Goal: Information Seeking & Learning: Check status

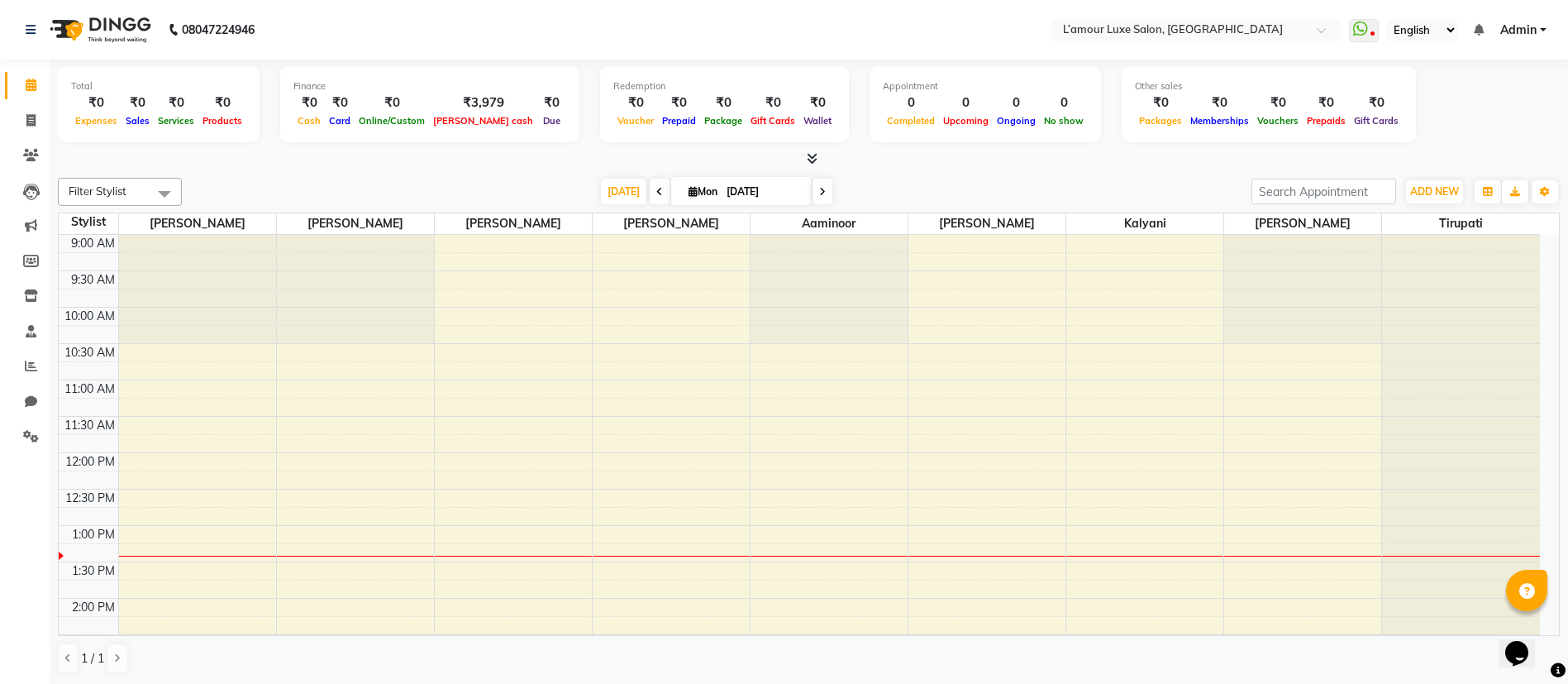
click at [1303, 124] on span "Prepaids" at bounding box center [1326, 121] width 47 height 12
click at [1187, 124] on span "Memberships" at bounding box center [1220, 121] width 67 height 12
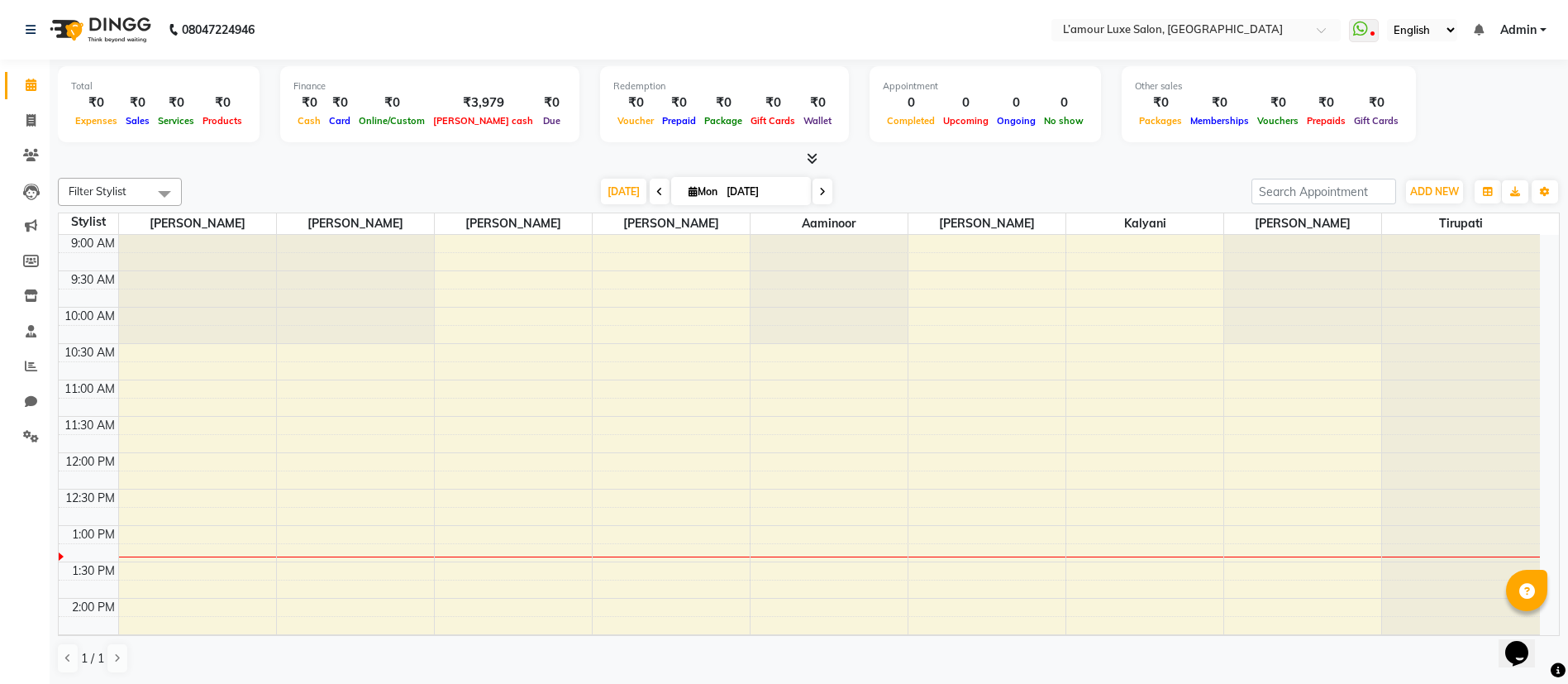
click at [1253, 124] on span "Vouchers" at bounding box center [1278, 121] width 50 height 12
click at [1135, 116] on span "Packages" at bounding box center [1161, 121] width 52 height 12
click at [1040, 124] on span "No show" at bounding box center [1064, 121] width 48 height 12
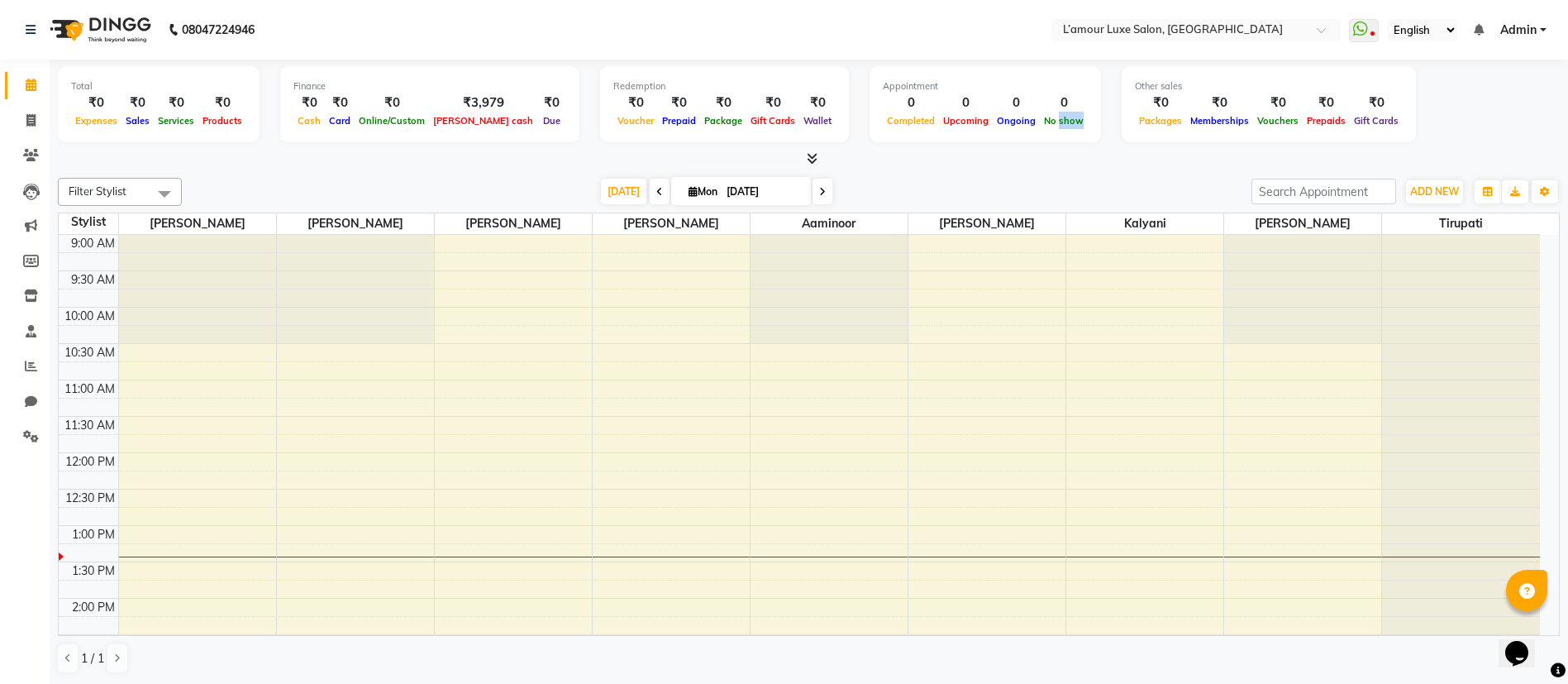
click at [1040, 124] on span "No show" at bounding box center [1064, 121] width 48 height 12
click at [993, 123] on span "Ongoing" at bounding box center [1016, 121] width 47 height 12
click at [939, 118] on span "Upcoming" at bounding box center [965, 121] width 53 height 12
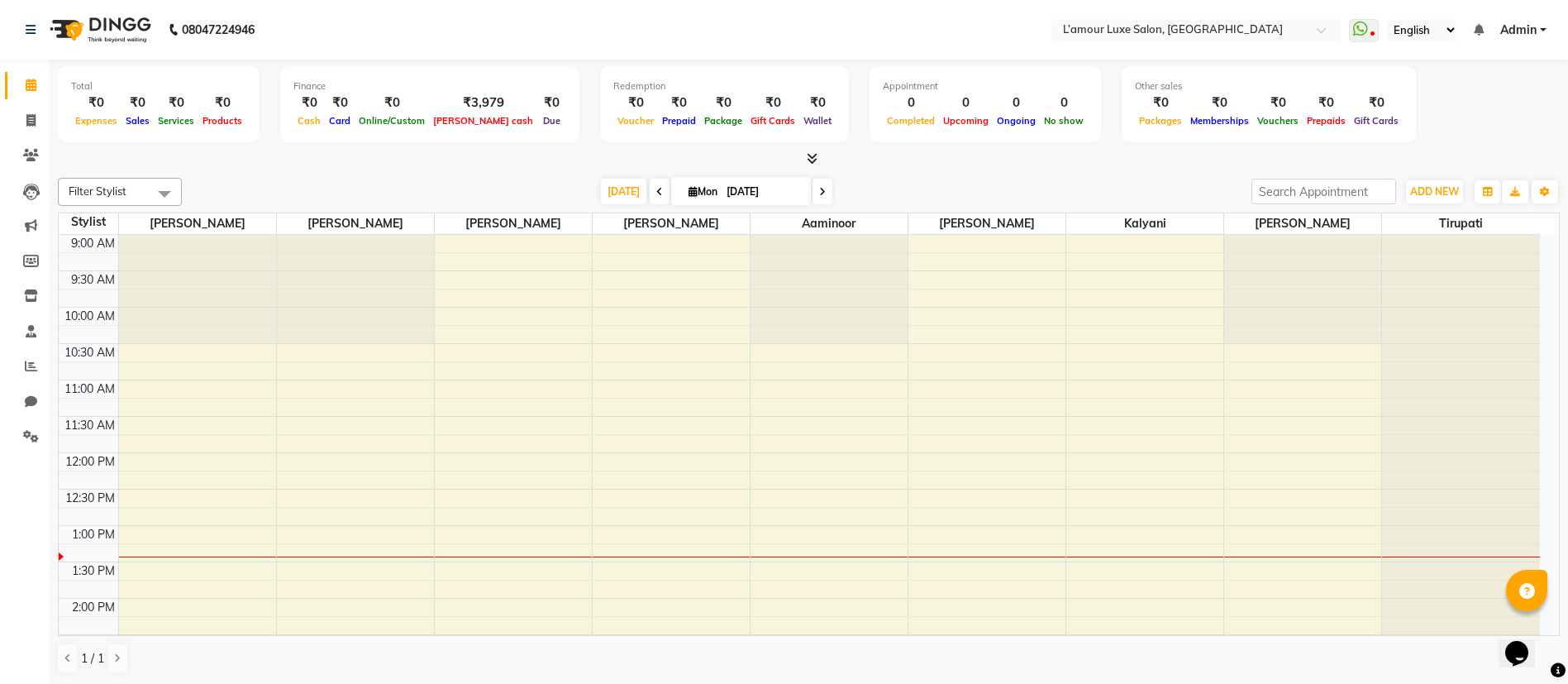
click at [883, 116] on span "Completed" at bounding box center [910, 121] width 56 height 12
click at [800, 124] on span "Wallet" at bounding box center [817, 121] width 36 height 12
click at [746, 121] on span "Gift Cards" at bounding box center [772, 121] width 53 height 12
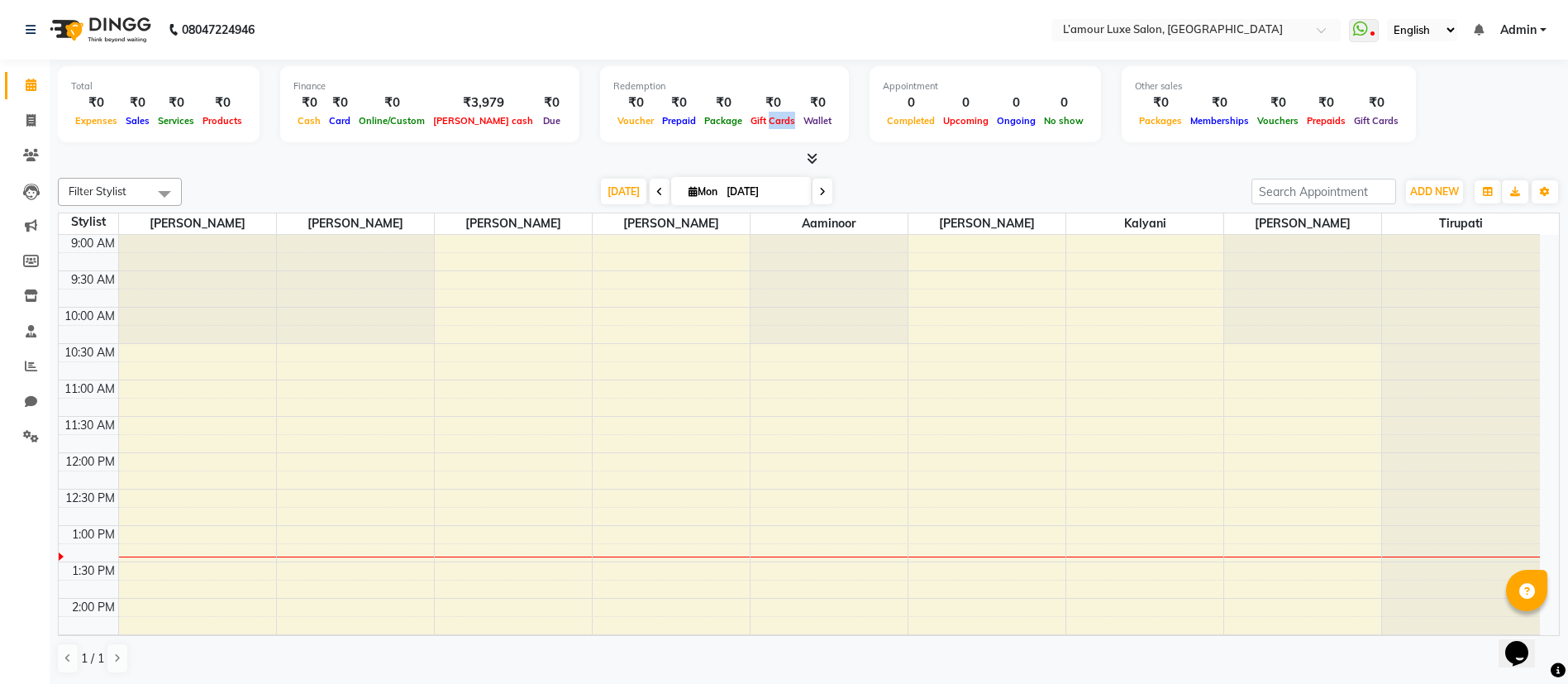
click at [746, 121] on span "Gift Cards" at bounding box center [772, 121] width 53 height 12
click at [700, 117] on span "Package" at bounding box center [723, 121] width 46 height 12
click at [658, 121] on span "Prepaid" at bounding box center [679, 121] width 42 height 12
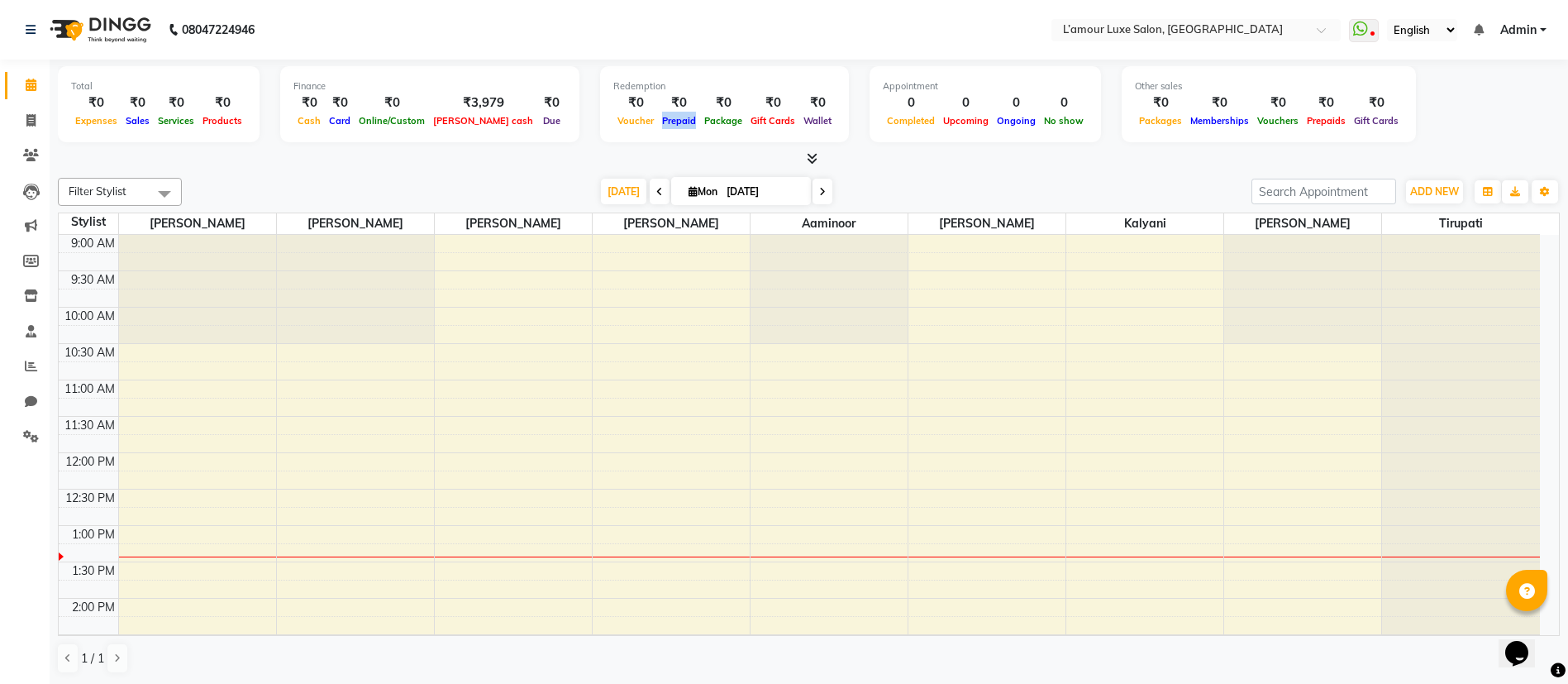
click at [658, 121] on span "Prepaid" at bounding box center [679, 121] width 42 height 12
click at [614, 118] on span "Voucher" at bounding box center [636, 121] width 44 height 12
click at [700, 124] on span "Package" at bounding box center [723, 121] width 46 height 12
click at [746, 122] on span "Gift Cards" at bounding box center [772, 121] width 53 height 12
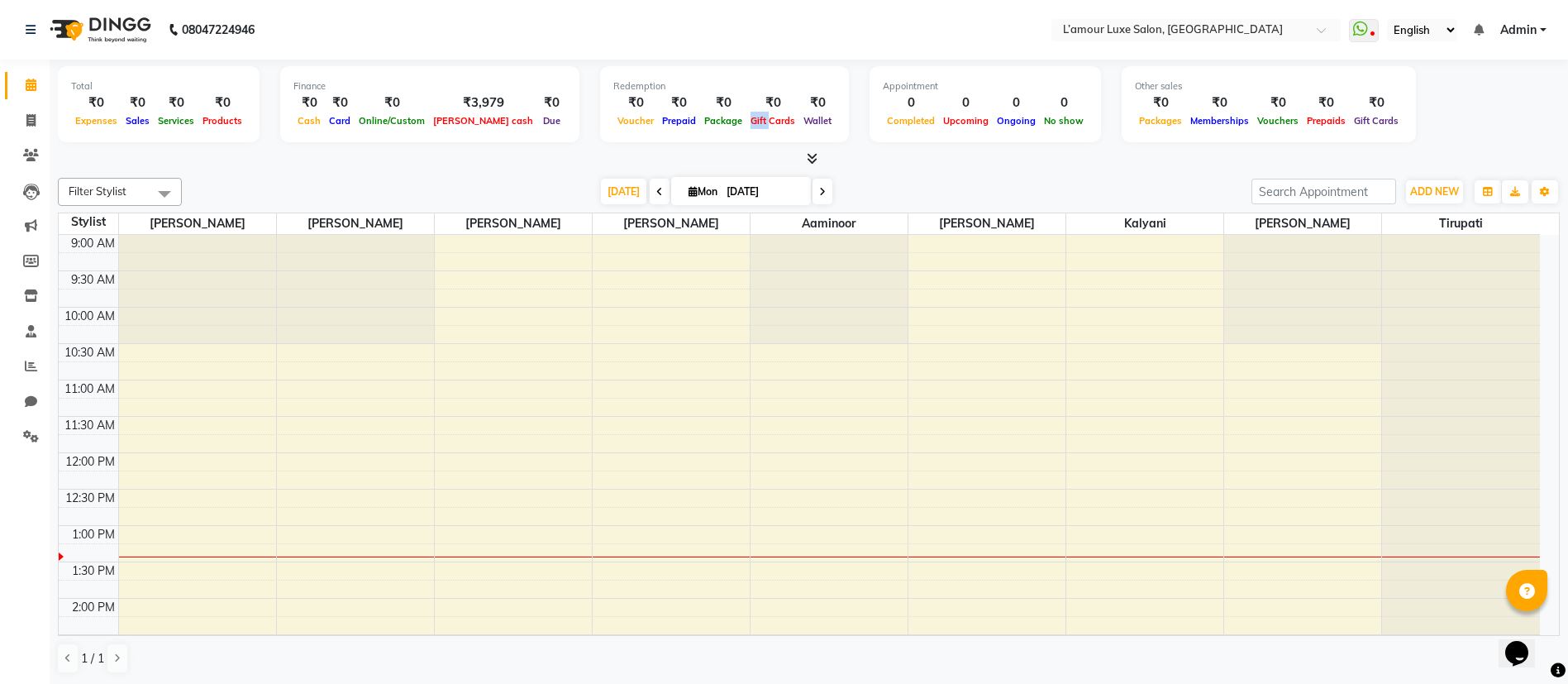
click at [746, 122] on span "Gift Cards" at bounding box center [772, 121] width 53 height 12
click at [800, 123] on span "Wallet" at bounding box center [817, 121] width 36 height 12
click at [883, 120] on span "Completed" at bounding box center [910, 121] width 56 height 12
click at [939, 113] on div "Upcoming" at bounding box center [965, 120] width 53 height 18
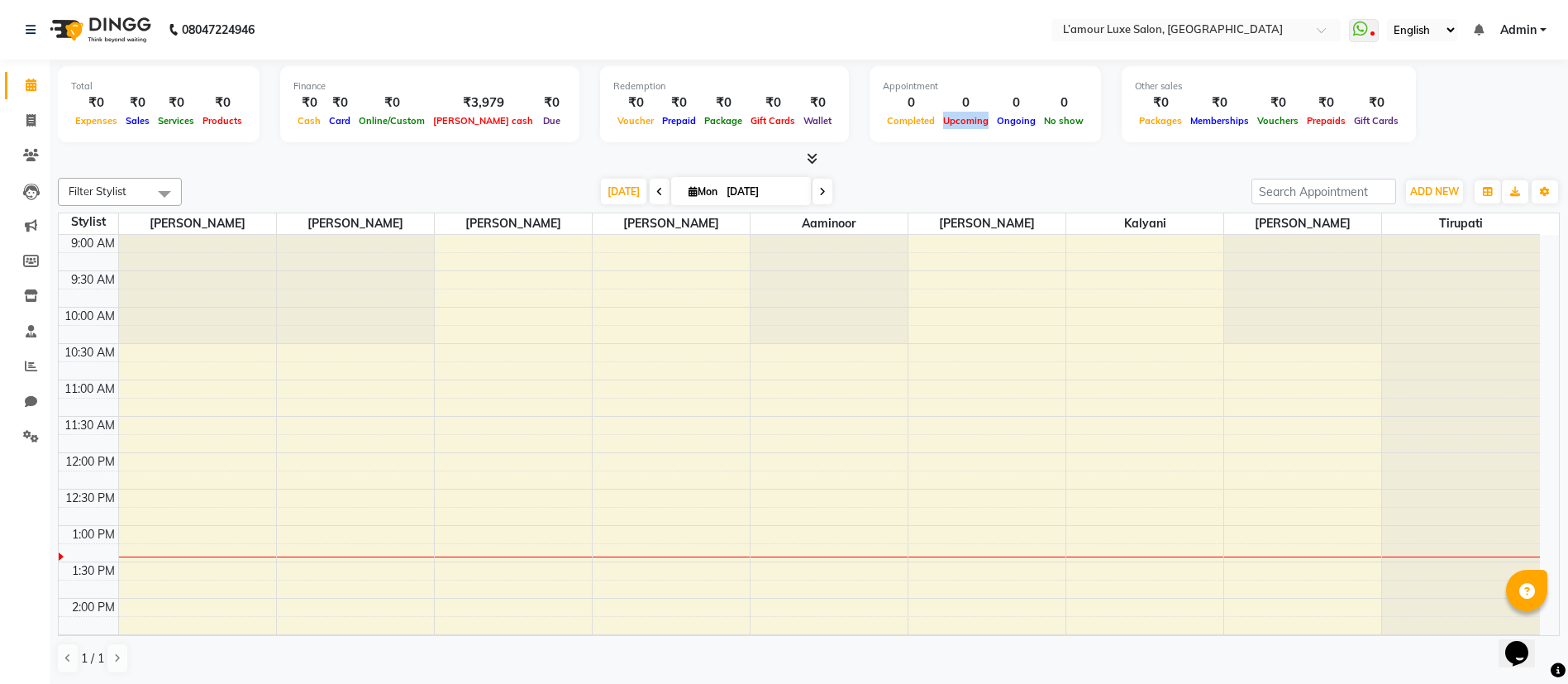
click at [939, 113] on div "Upcoming" at bounding box center [965, 120] width 53 height 18
click at [1187, 112] on div "Memberships" at bounding box center [1220, 120] width 67 height 18
click at [815, 163] on icon at bounding box center [813, 158] width 11 height 12
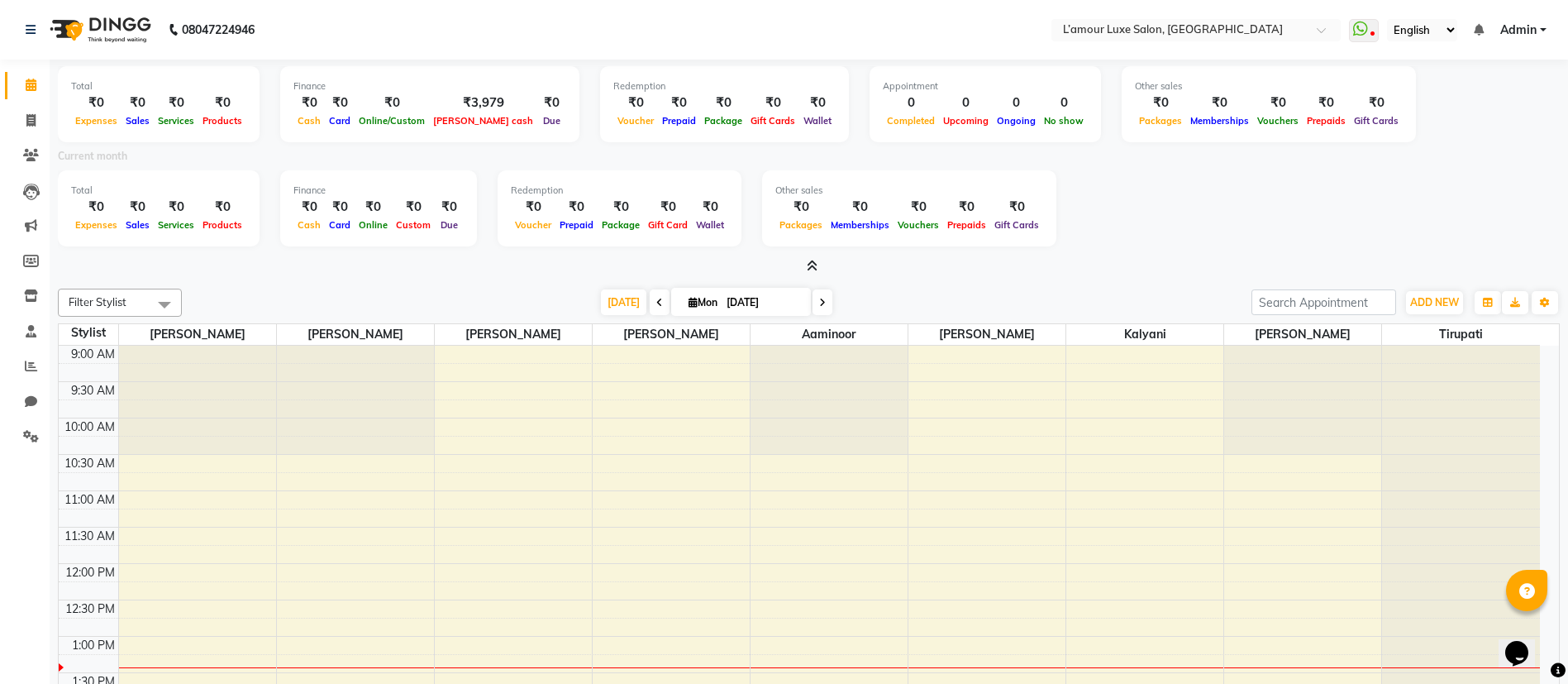
click at [804, 268] on span at bounding box center [809, 266] width 18 height 18
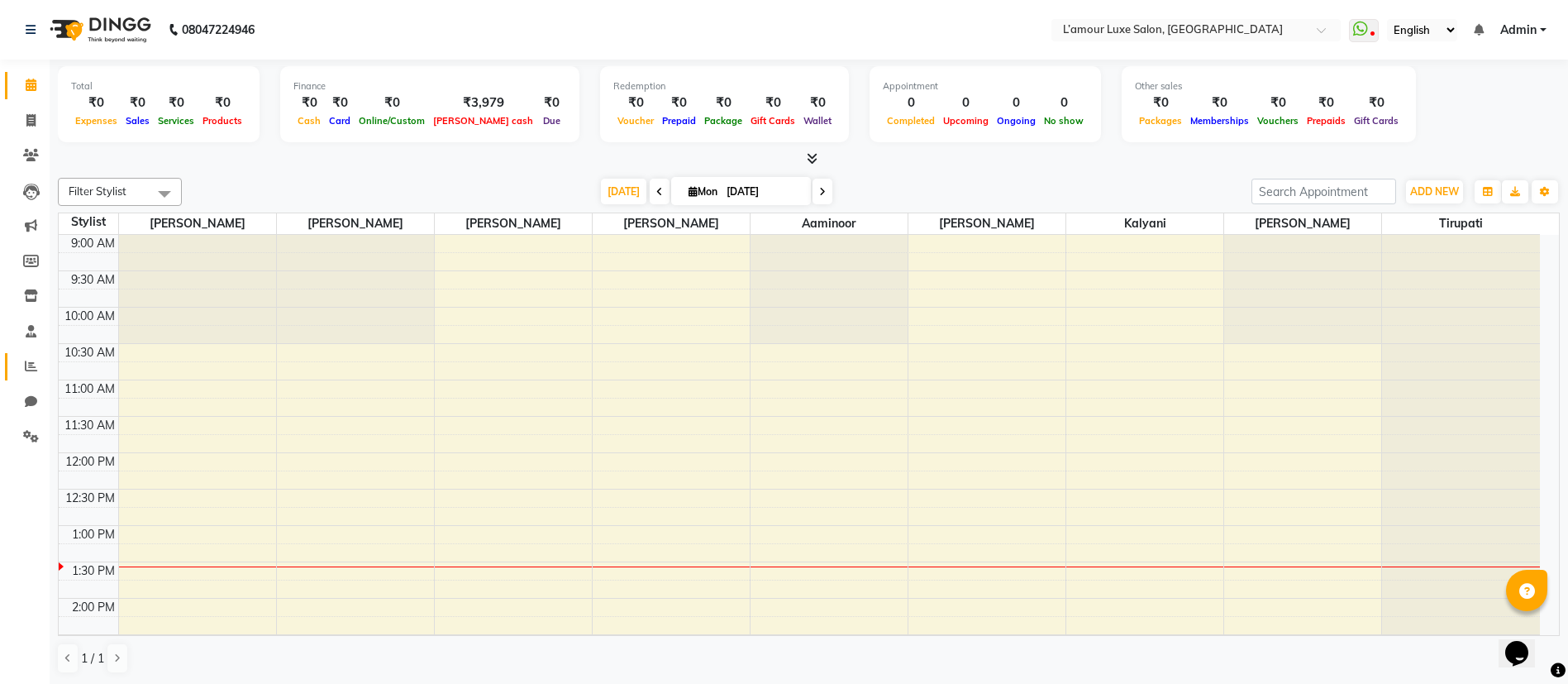
click at [31, 356] on link "Reports" at bounding box center [24, 367] width 40 height 28
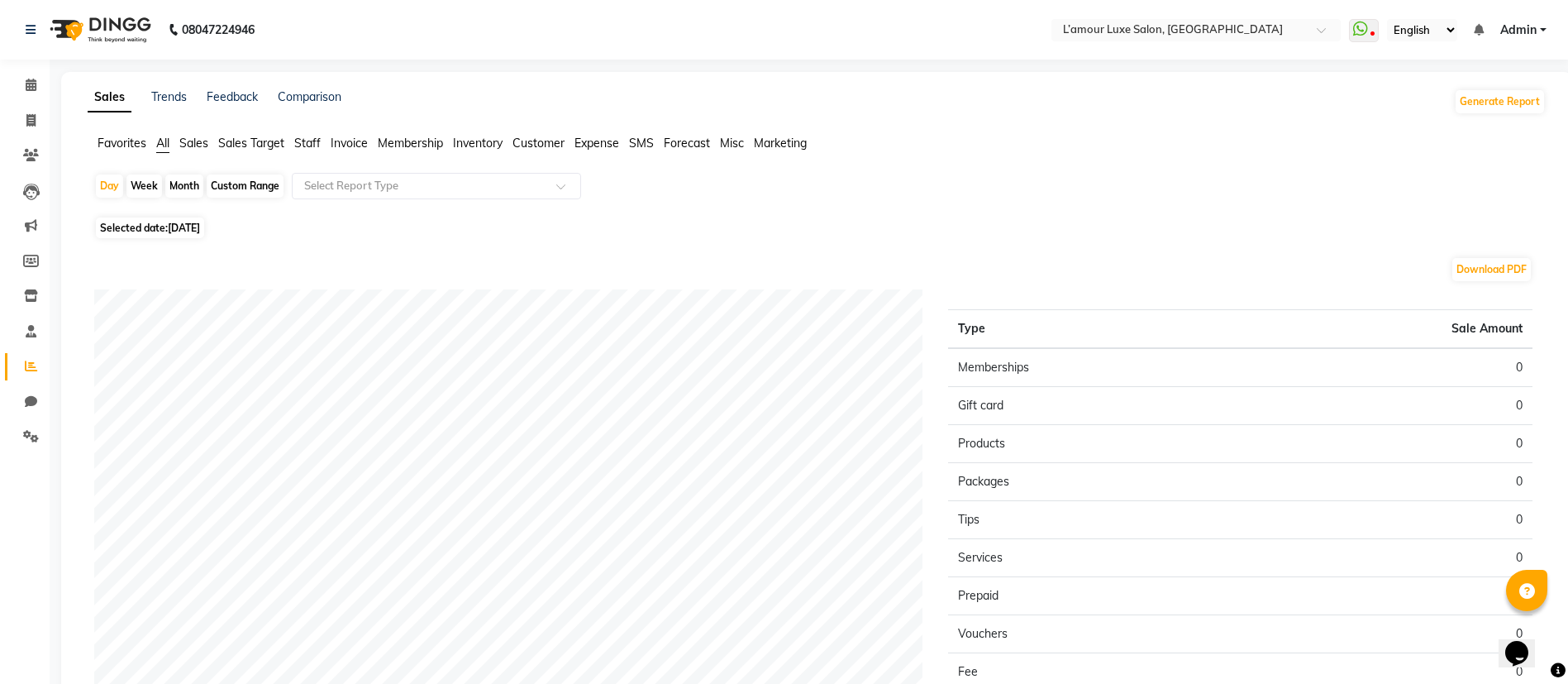
click at [196, 181] on div "Month" at bounding box center [183, 185] width 38 height 23
select select "9"
select select "2025"
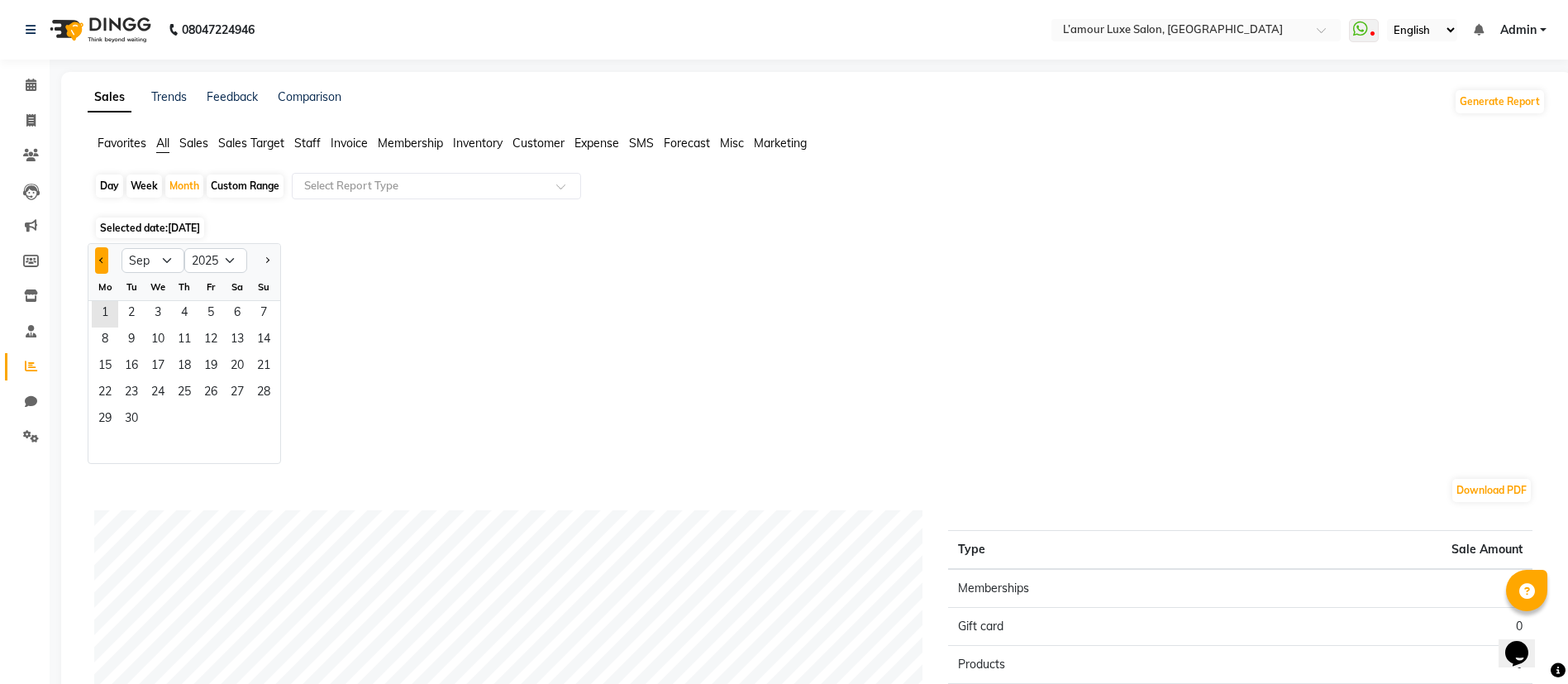
click at [101, 261] on span "Previous month" at bounding box center [102, 259] width 6 height 6
click at [262, 257] on button "Next month" at bounding box center [267, 260] width 13 height 27
click at [105, 257] on button "Previous month" at bounding box center [101, 260] width 13 height 27
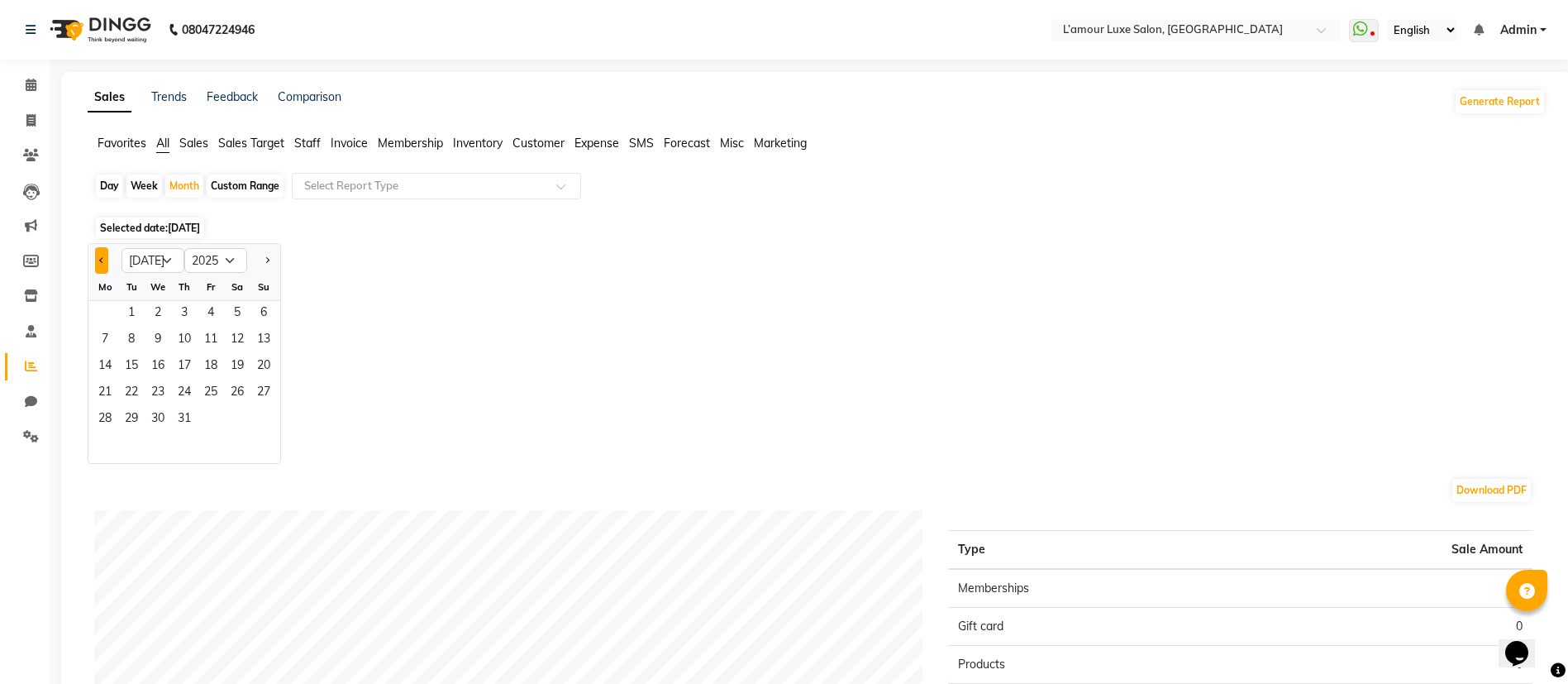
select select "6"
click at [165, 367] on span "11" at bounding box center [158, 367] width 27 height 27
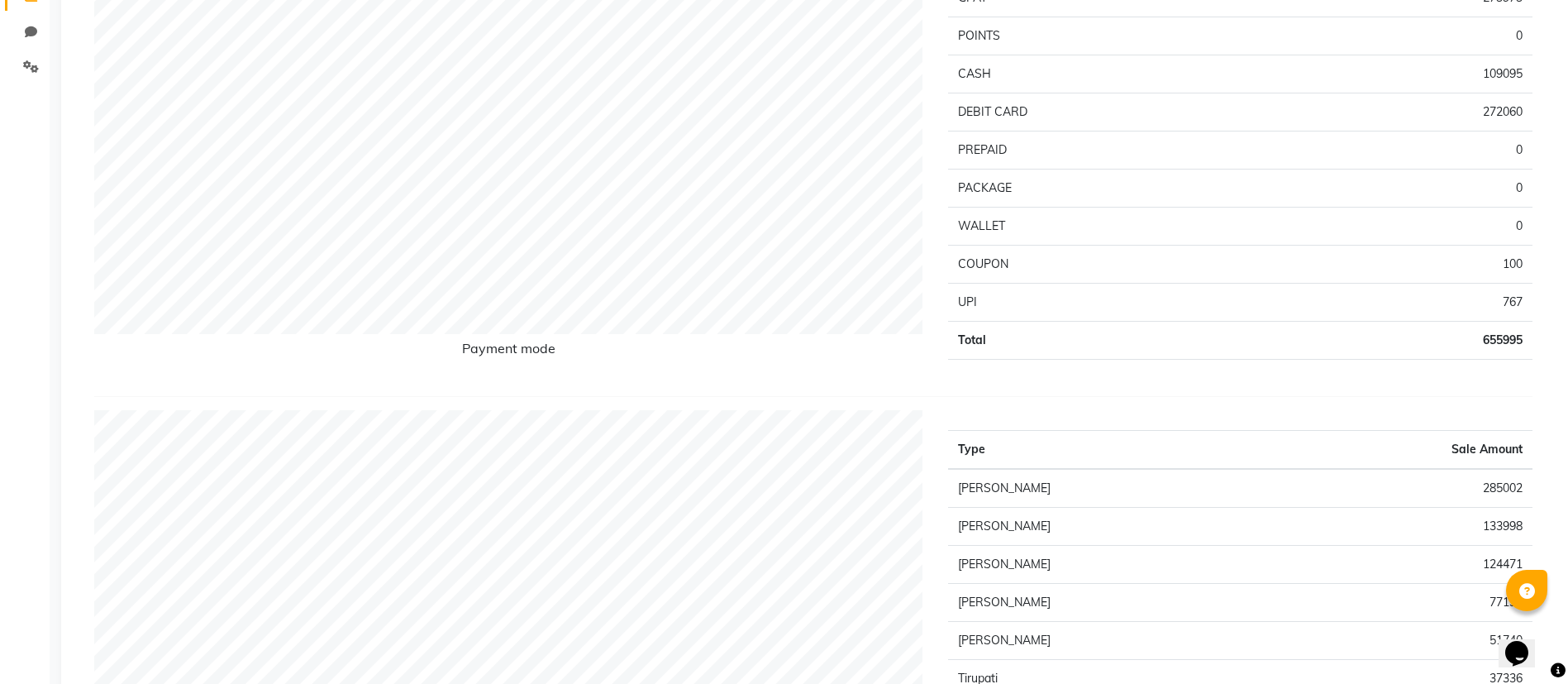
scroll to position [369, 0]
click at [1502, 345] on td "655995" at bounding box center [1385, 341] width 295 height 38
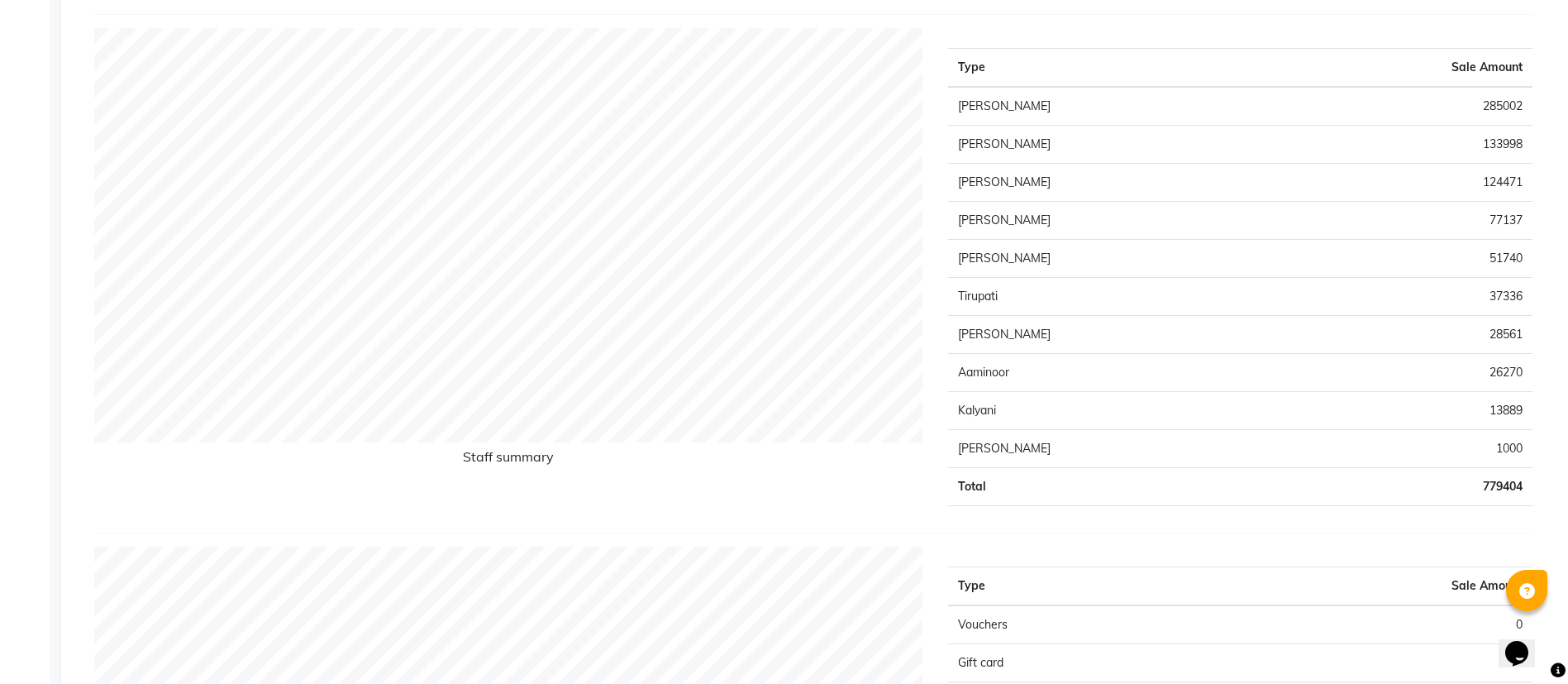
scroll to position [751, 0]
click at [1492, 258] on td "51740" at bounding box center [1402, 259] width 262 height 38
click at [1523, 259] on td "51740" at bounding box center [1402, 259] width 262 height 38
click at [1504, 252] on td "51740" at bounding box center [1402, 259] width 262 height 38
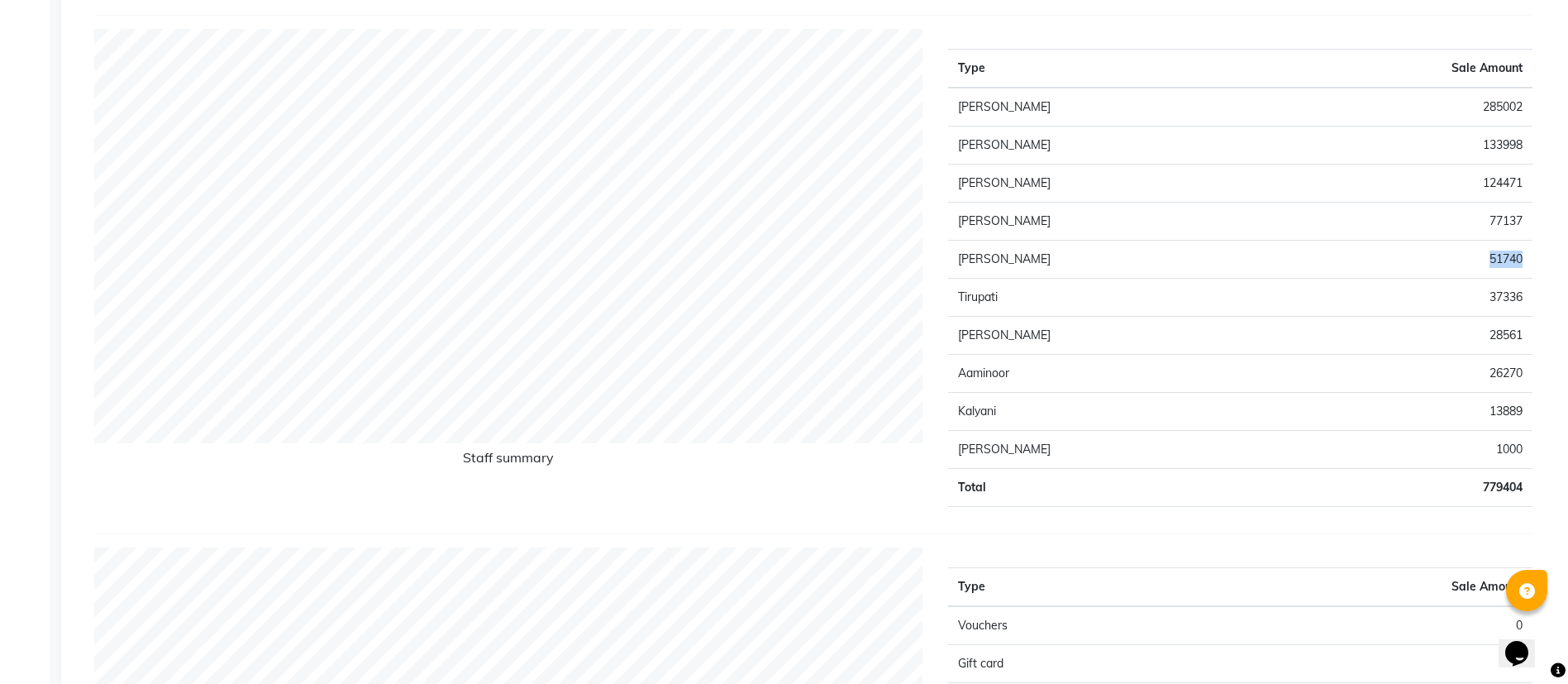
click at [1504, 252] on td "51740" at bounding box center [1402, 259] width 262 height 38
click at [1518, 262] on td "51740" at bounding box center [1402, 259] width 262 height 38
click at [1492, 262] on td "51740" at bounding box center [1402, 259] width 262 height 38
click at [1520, 260] on td "51740" at bounding box center [1402, 259] width 262 height 38
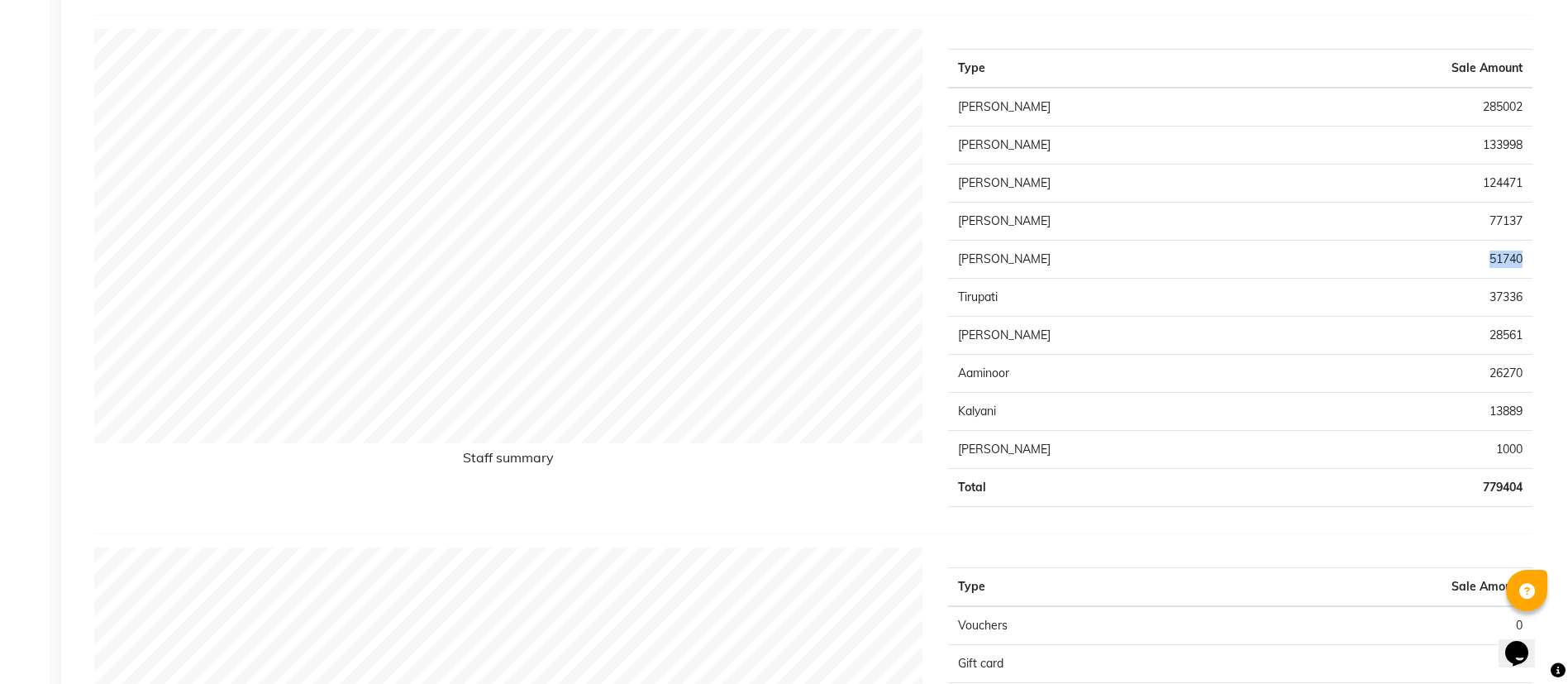
drag, startPoint x: 1520, startPoint y: 259, endPoint x: 1480, endPoint y: 262, distance: 40.1
click at [1480, 262] on td "51740" at bounding box center [1402, 259] width 262 height 38
click at [1508, 262] on td "51740" at bounding box center [1402, 259] width 262 height 38
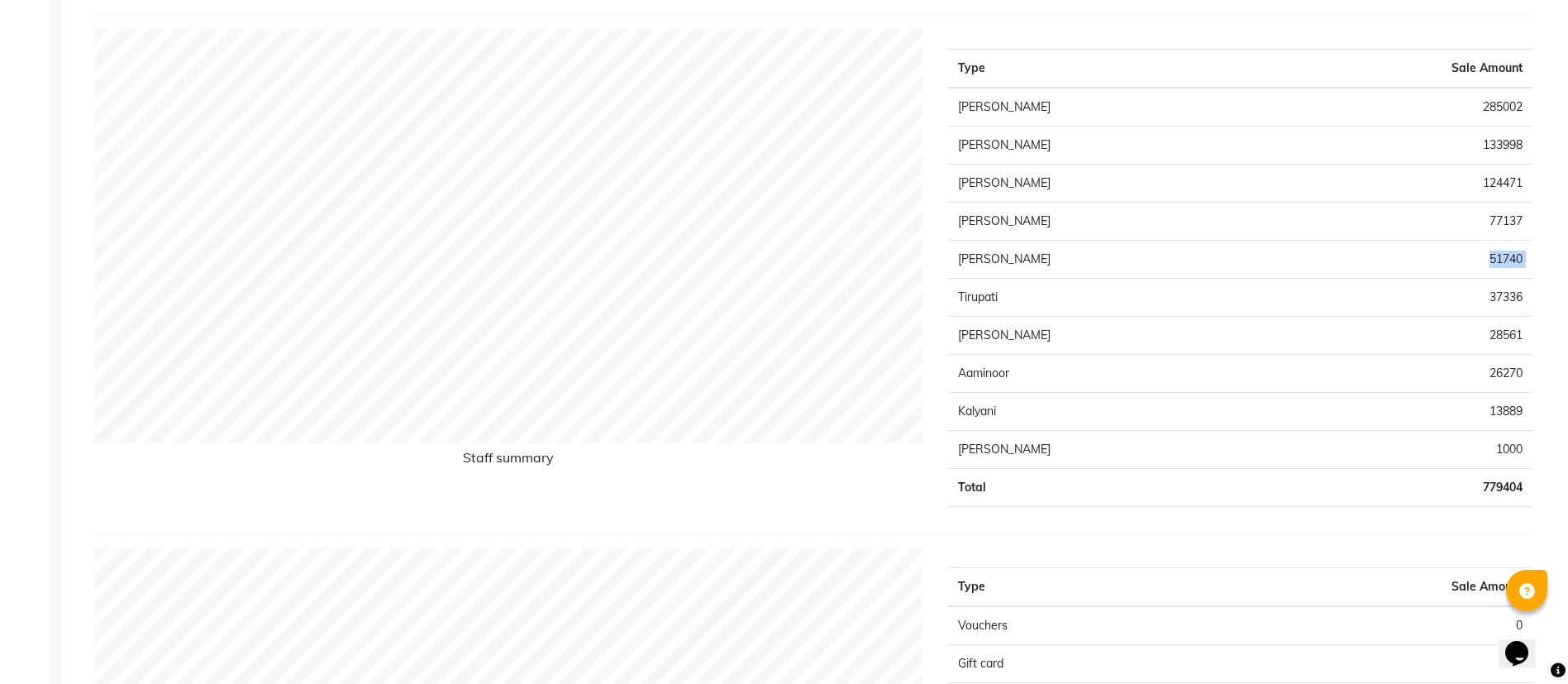
click at [1524, 254] on td "51740" at bounding box center [1402, 259] width 262 height 38
click at [1508, 254] on td "51740" at bounding box center [1402, 259] width 262 height 38
click at [1531, 254] on td "51740" at bounding box center [1402, 259] width 262 height 38
click at [1511, 261] on td "51740" at bounding box center [1402, 259] width 262 height 38
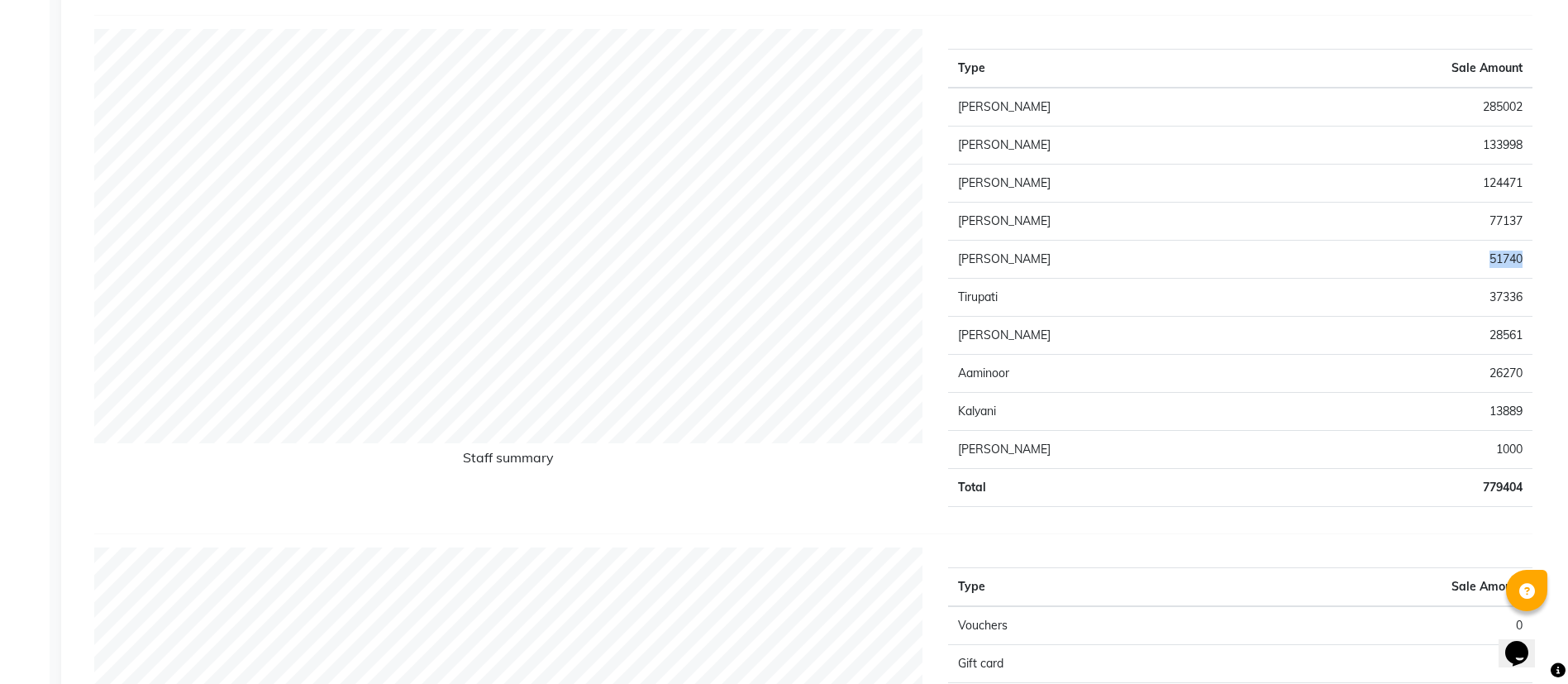
click at [1511, 261] on td "51740" at bounding box center [1402, 259] width 262 height 38
click at [963, 258] on td "[PERSON_NAME]" at bounding box center [1109, 259] width 323 height 38
click at [1504, 255] on td "51740" at bounding box center [1402, 259] width 262 height 38
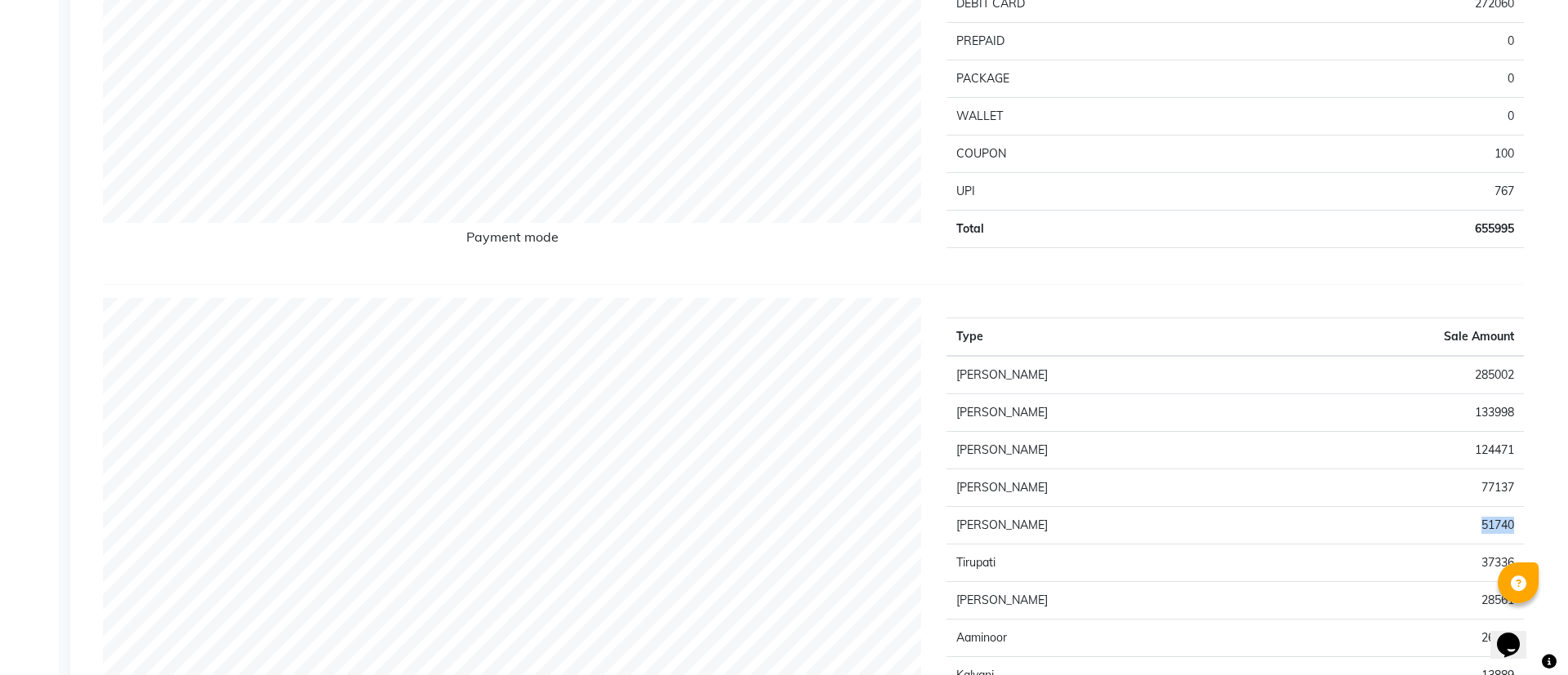
scroll to position [0, 0]
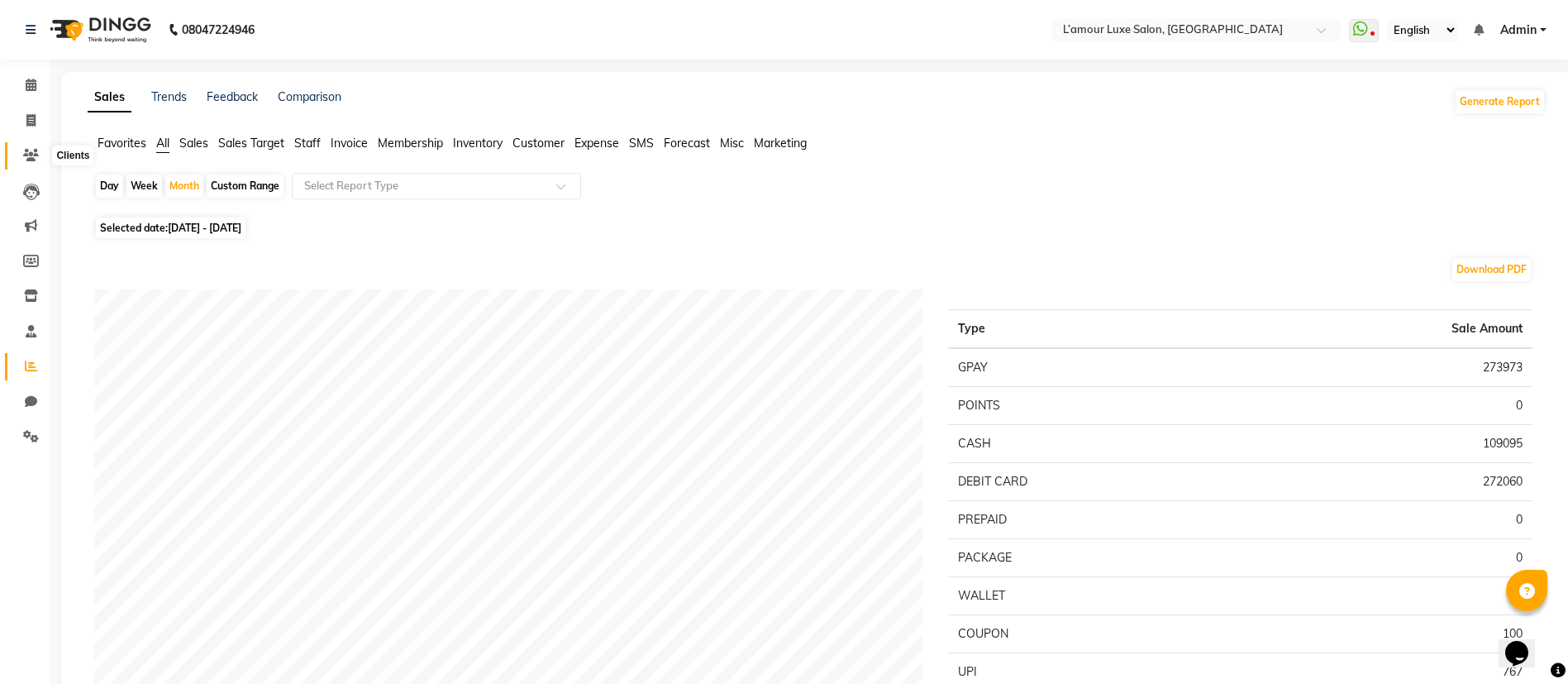
click at [25, 154] on icon at bounding box center [30, 155] width 16 height 12
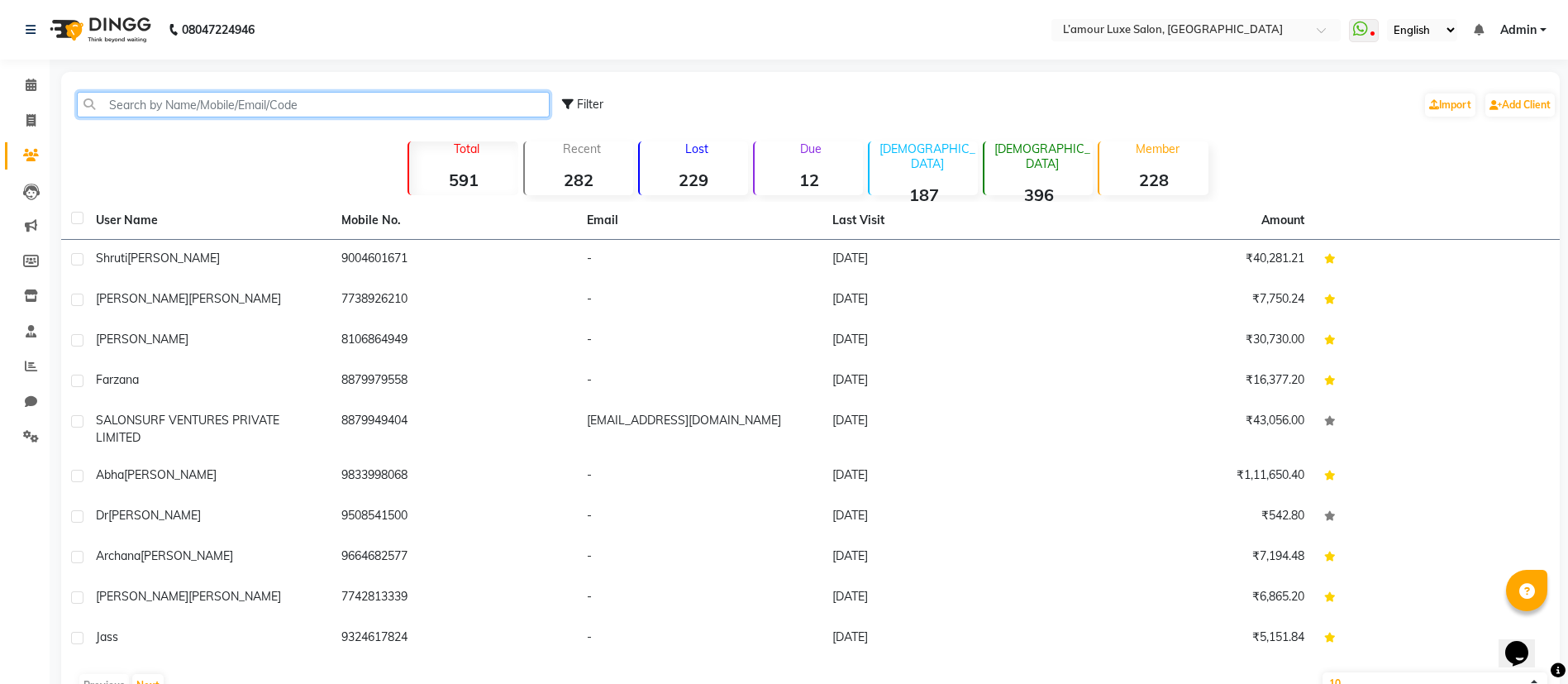
click at [271, 97] on input "text" at bounding box center [312, 105] width 473 height 26
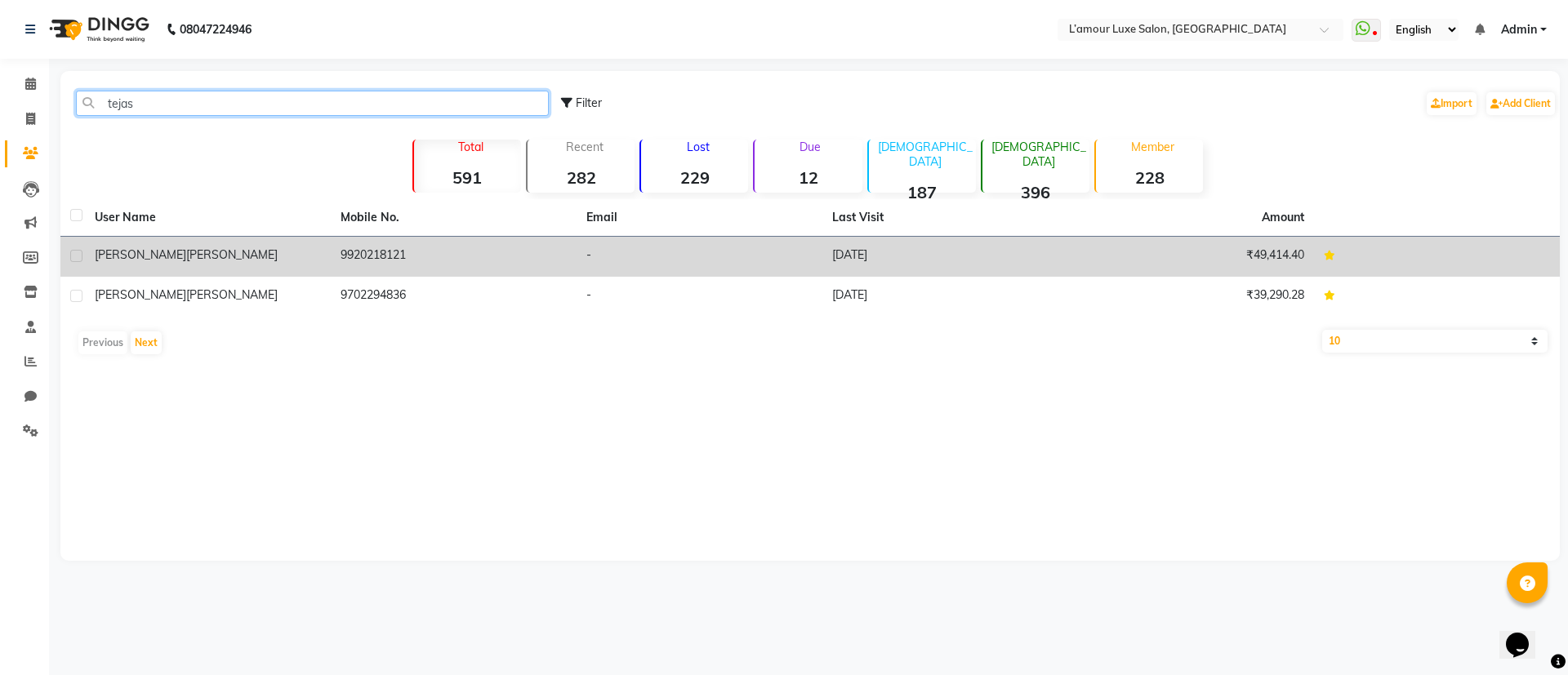
type input "tejas"
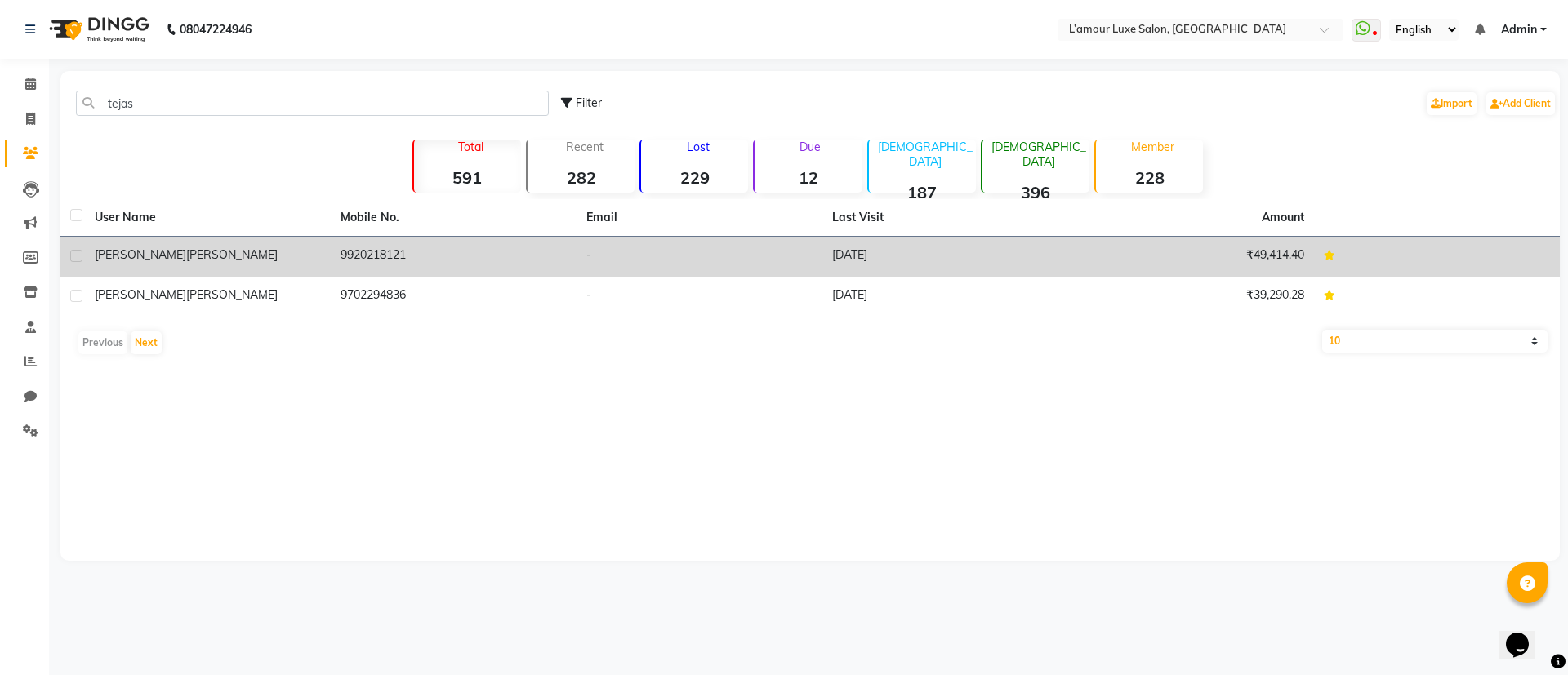
click at [221, 250] on div "[PERSON_NAME]" at bounding box center [207, 255] width 227 height 17
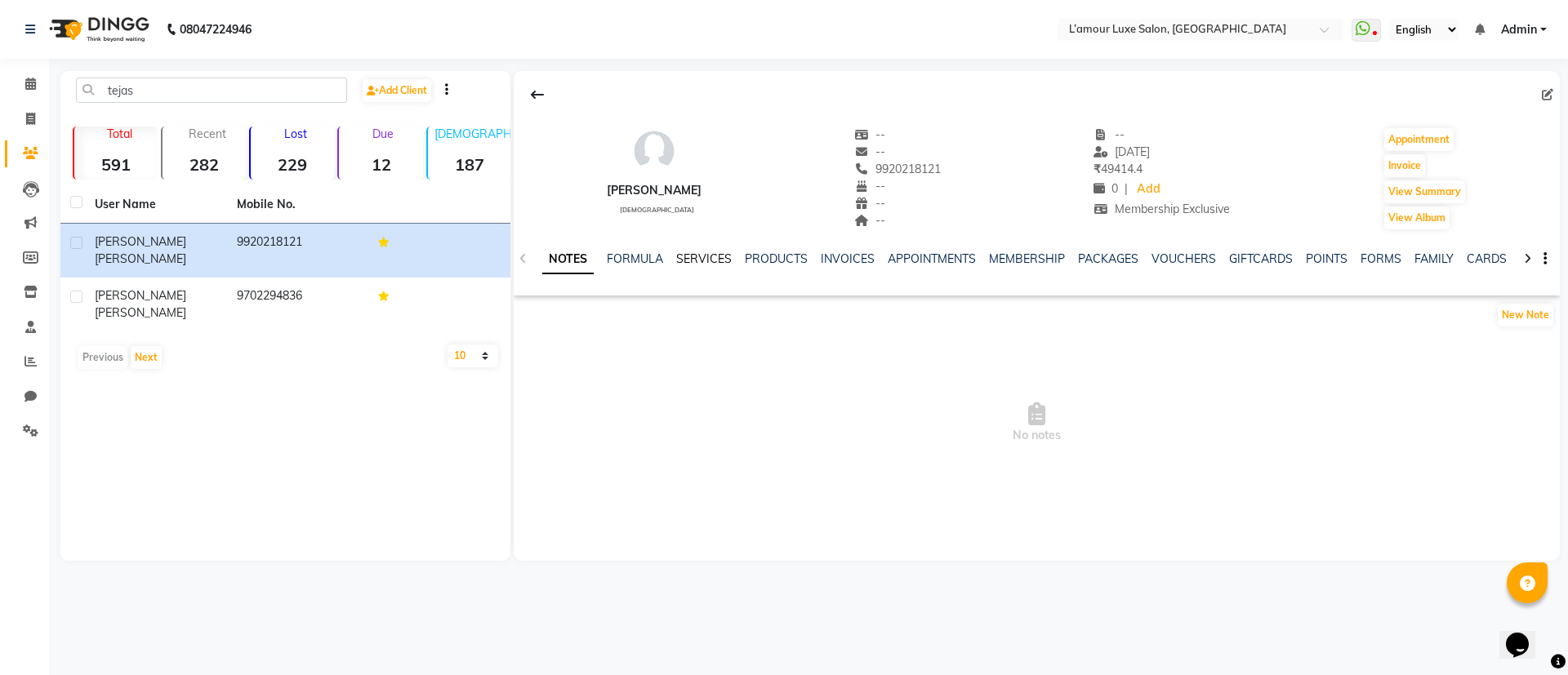
click at [703, 255] on link "SERVICES" at bounding box center [703, 258] width 56 height 15
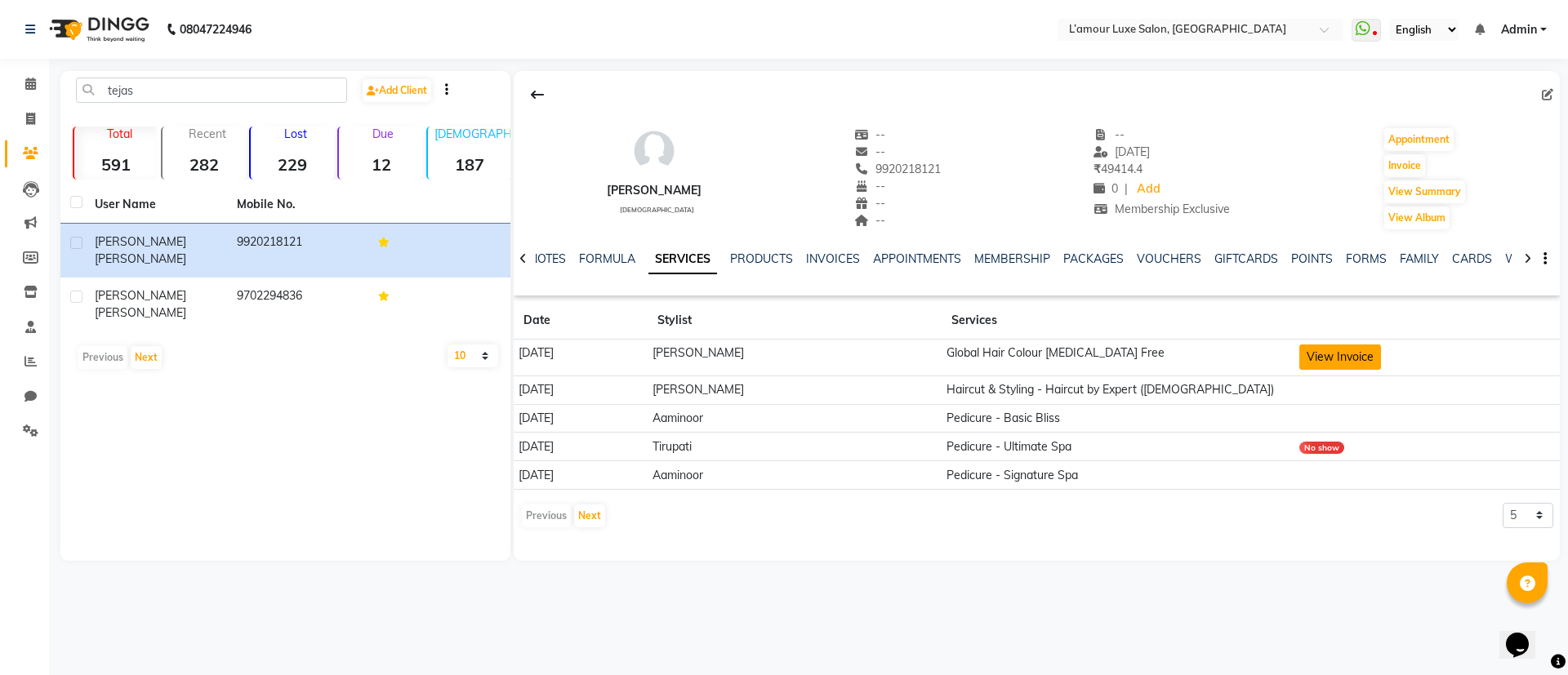
click at [1358, 360] on button "View Invoice" at bounding box center [1340, 358] width 82 height 25
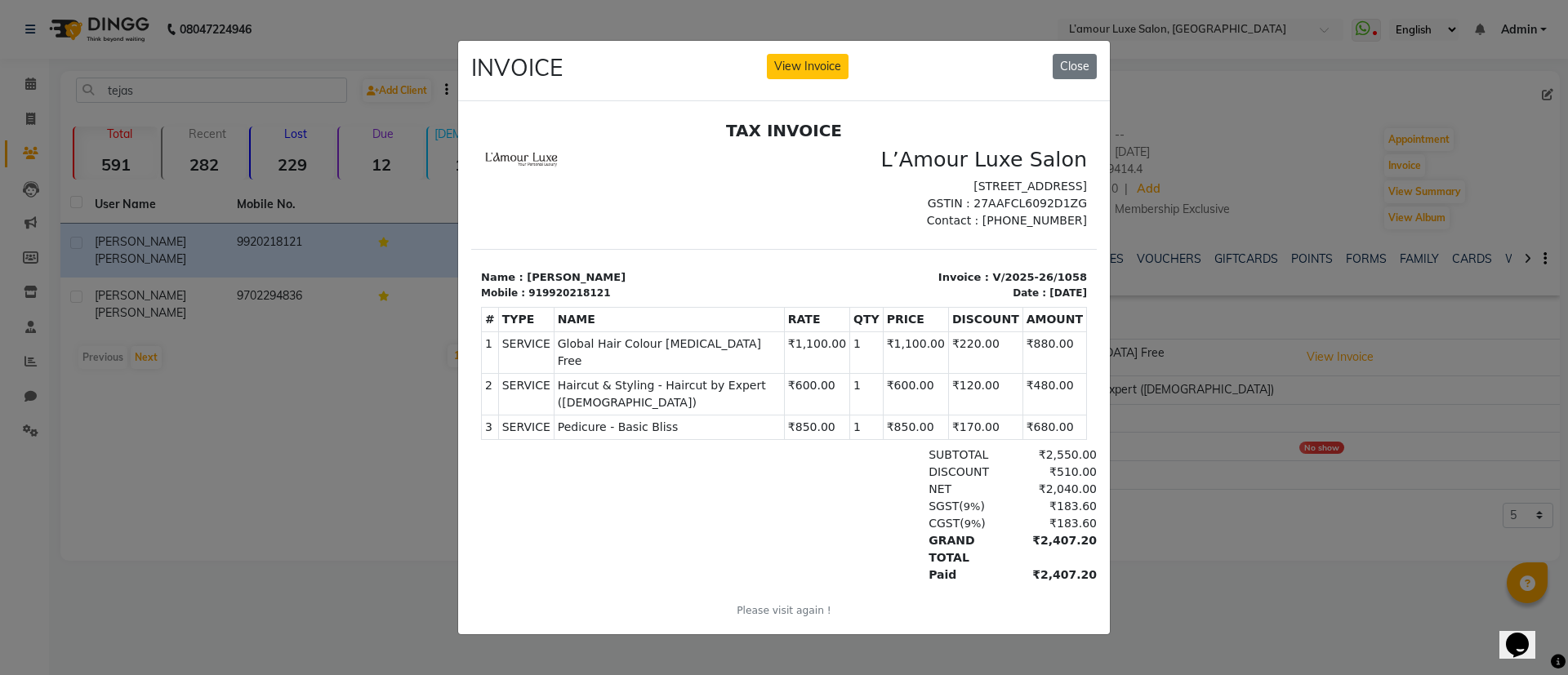
click at [1097, 51] on div "INVOICE View Invoice Close" at bounding box center [784, 71] width 652 height 61
click at [1072, 57] on button "Close" at bounding box center [1075, 66] width 44 height 25
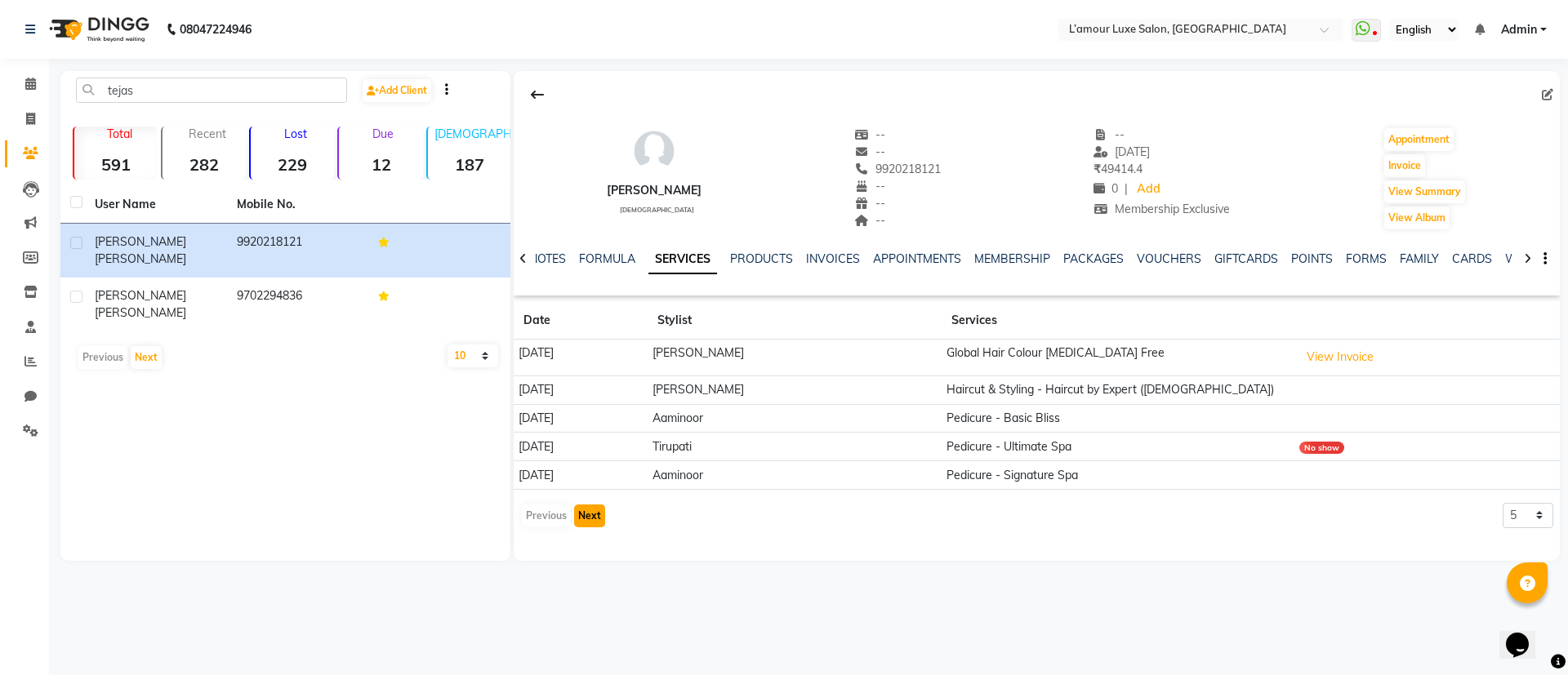
click at [592, 512] on button "Next" at bounding box center [590, 515] width 31 height 23
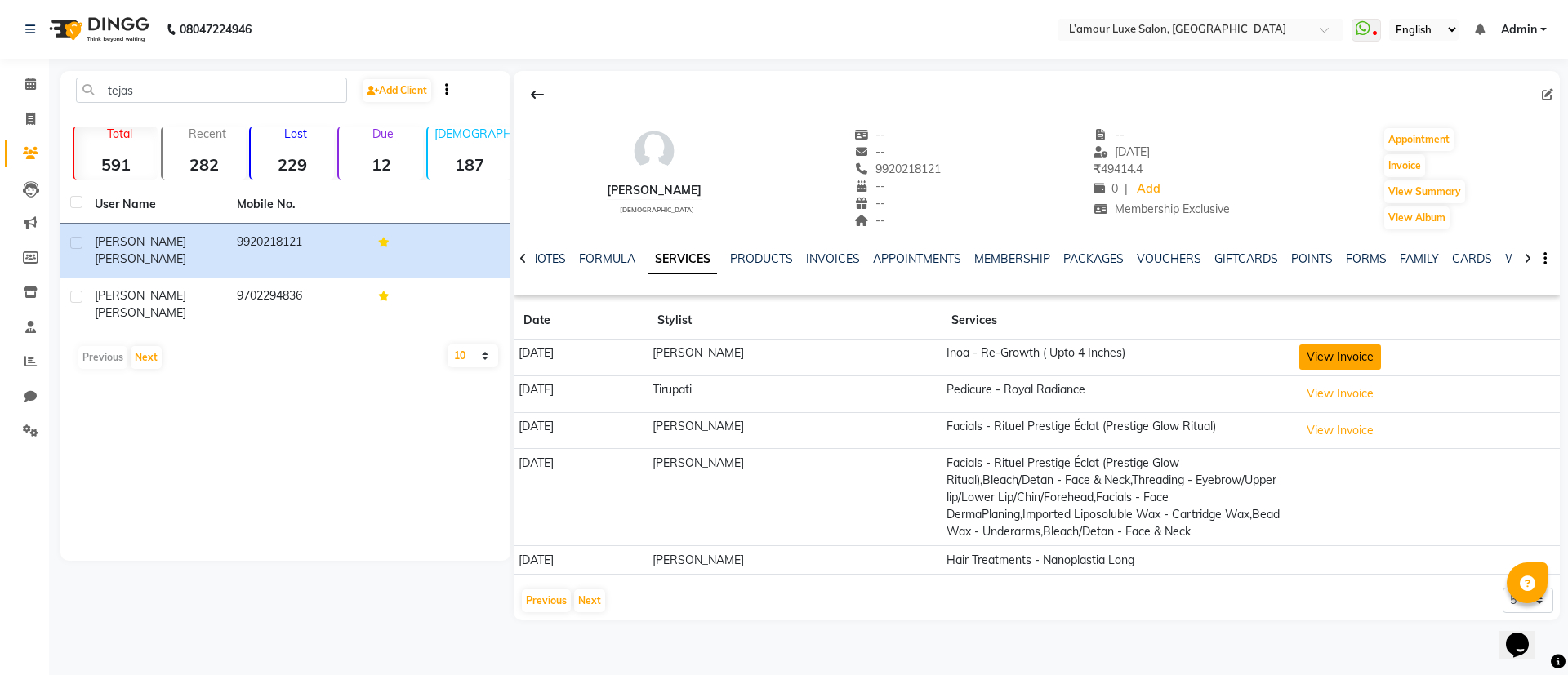
click at [1326, 361] on button "View Invoice" at bounding box center [1340, 358] width 82 height 25
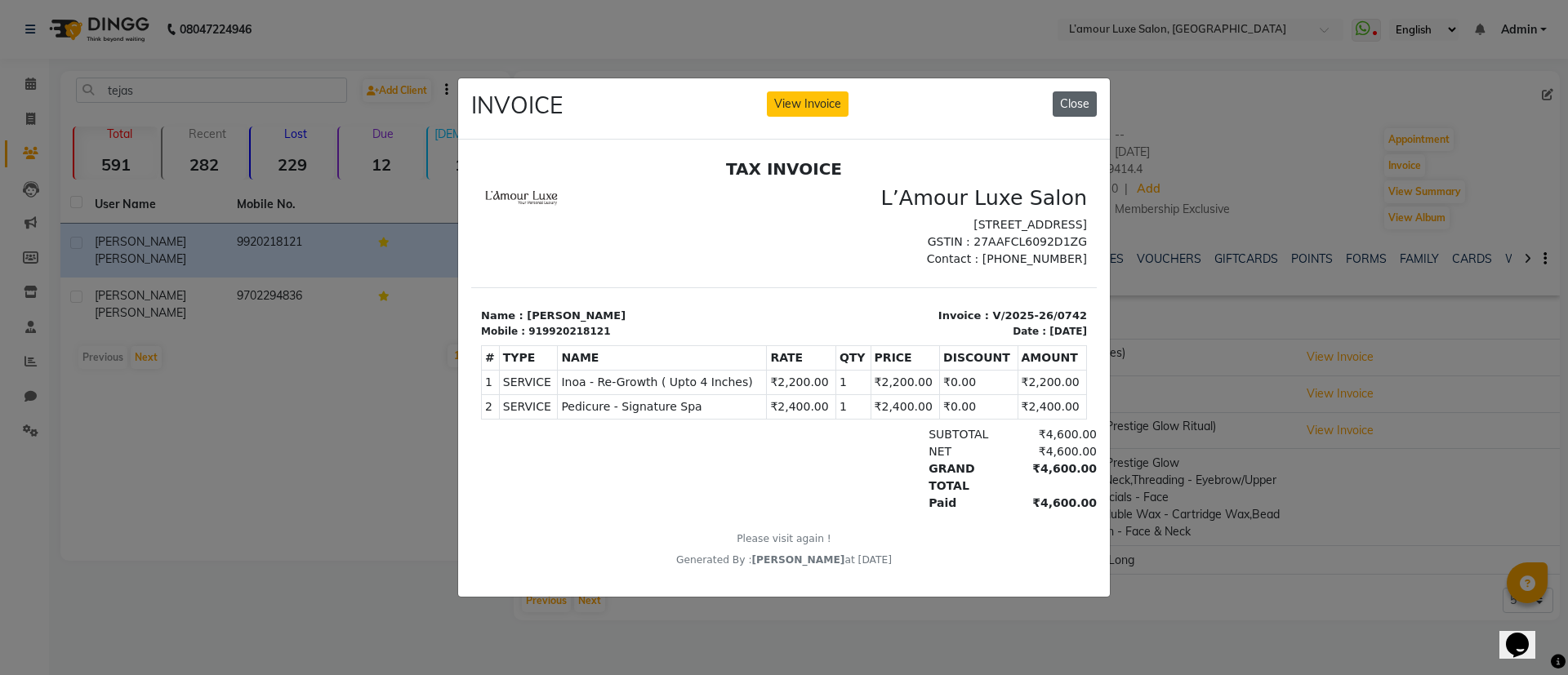
click at [1085, 96] on button "Close" at bounding box center [1075, 104] width 44 height 25
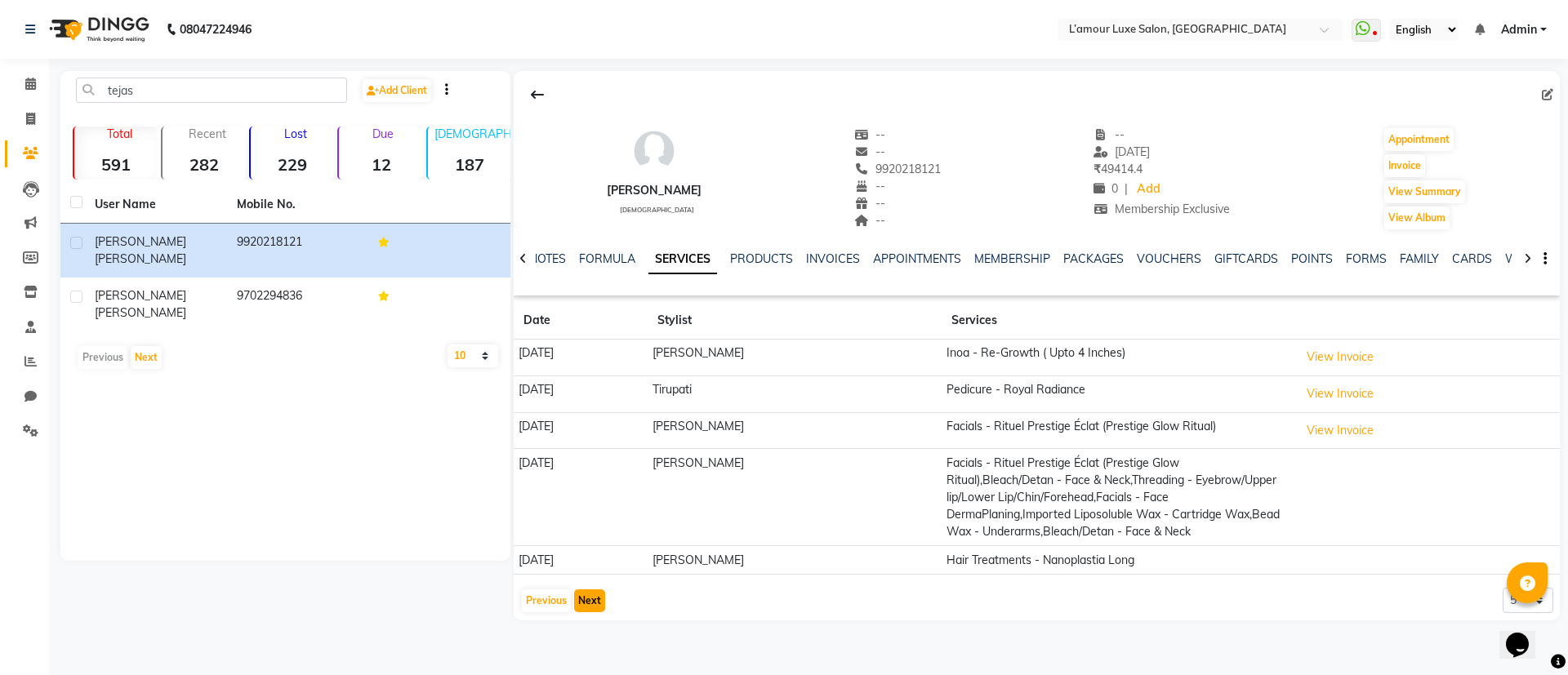
click at [586, 602] on button "Next" at bounding box center [590, 600] width 31 height 23
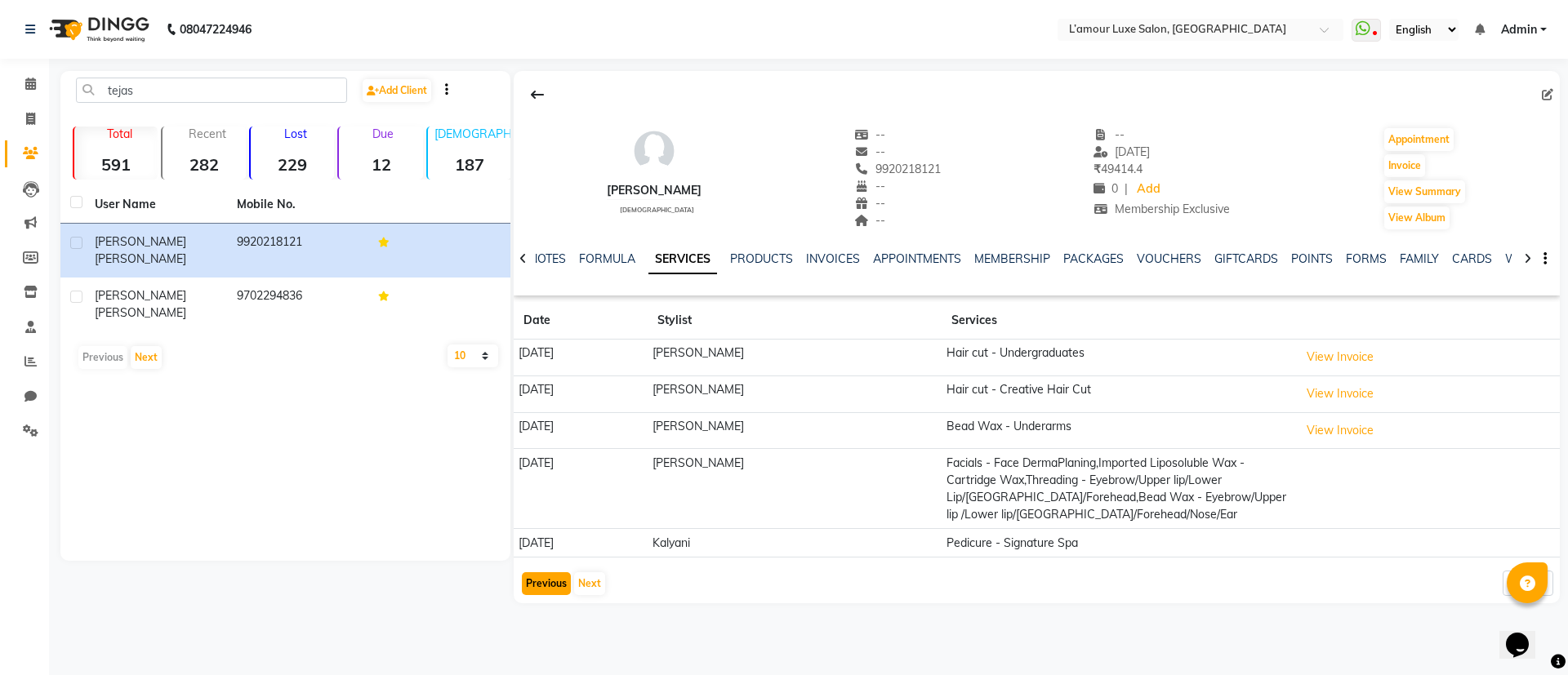
click at [547, 572] on button "Previous" at bounding box center [546, 583] width 49 height 23
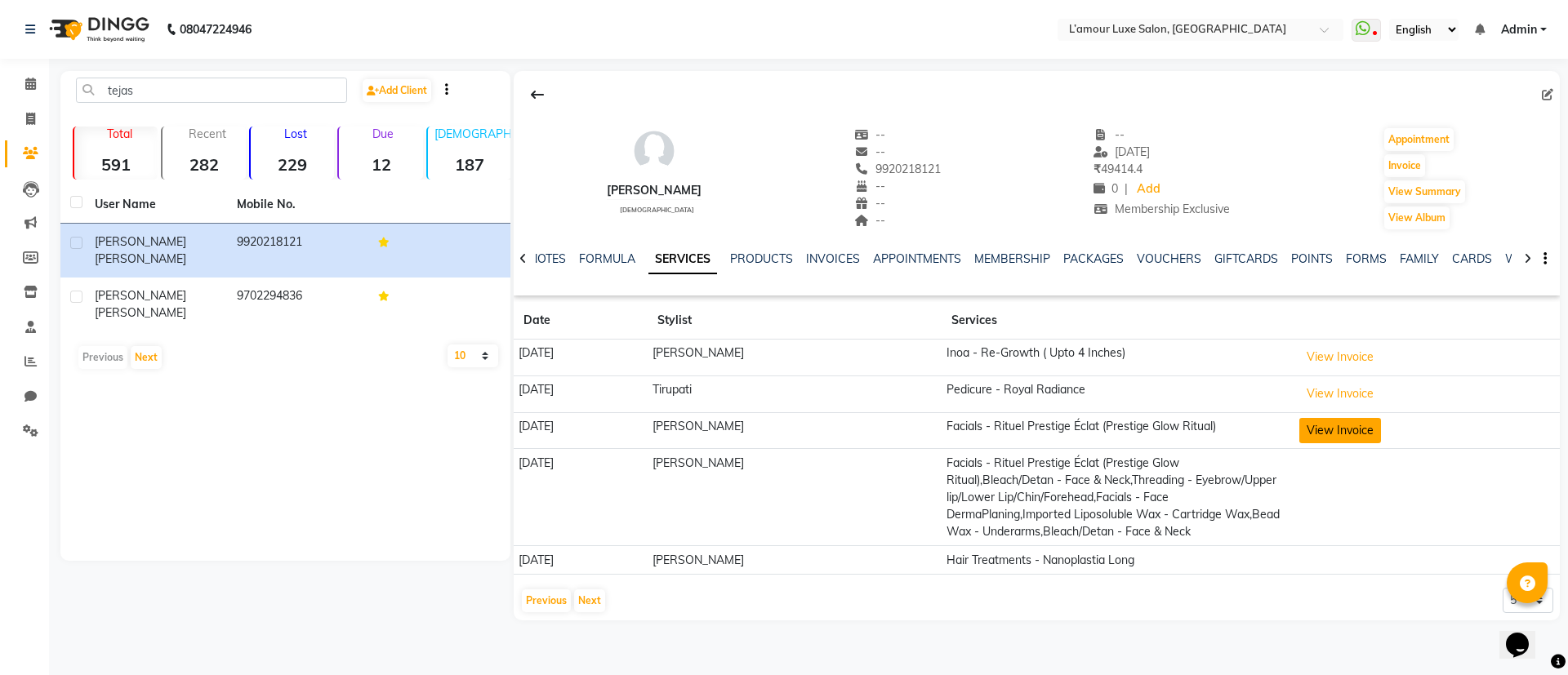
click at [1307, 428] on button "View Invoice" at bounding box center [1340, 430] width 82 height 25
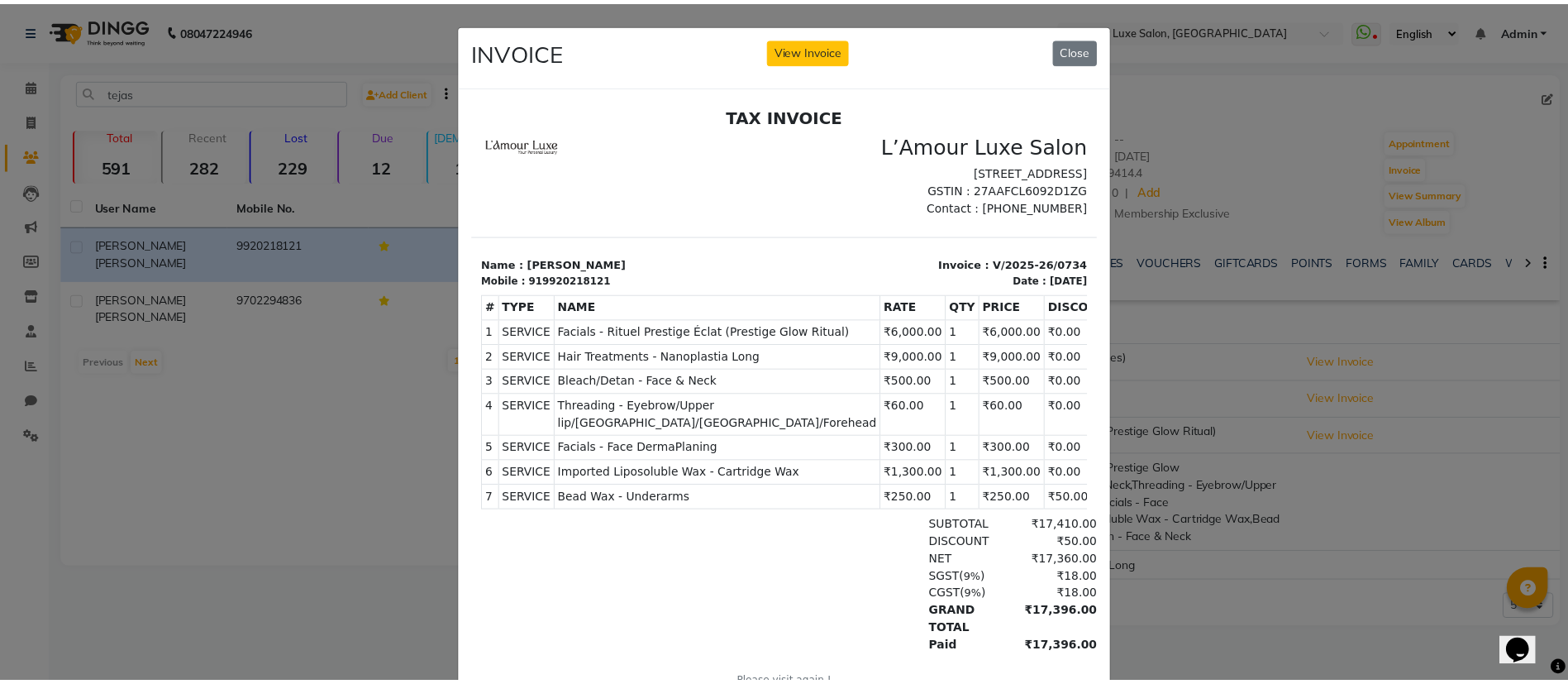
scroll to position [13, 0]
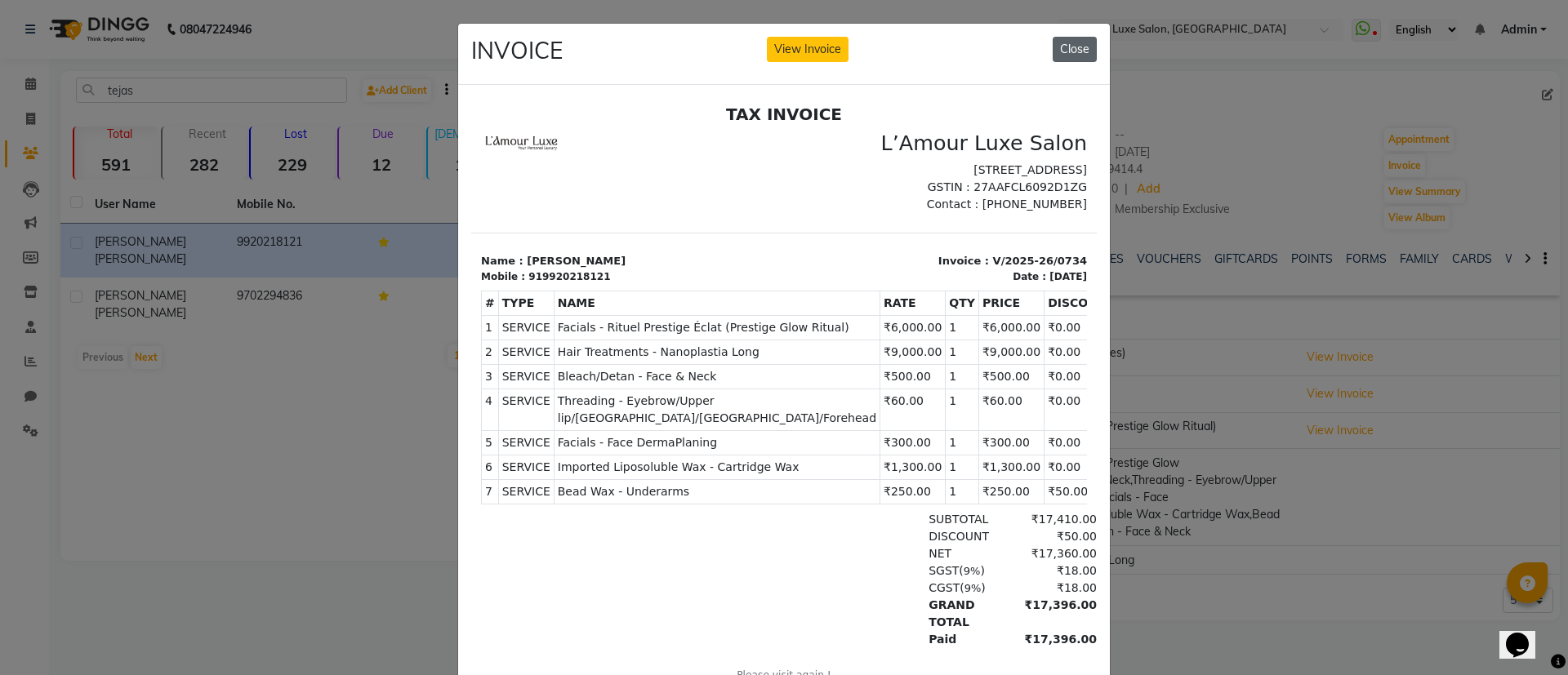
click at [1069, 45] on button "Close" at bounding box center [1075, 49] width 44 height 25
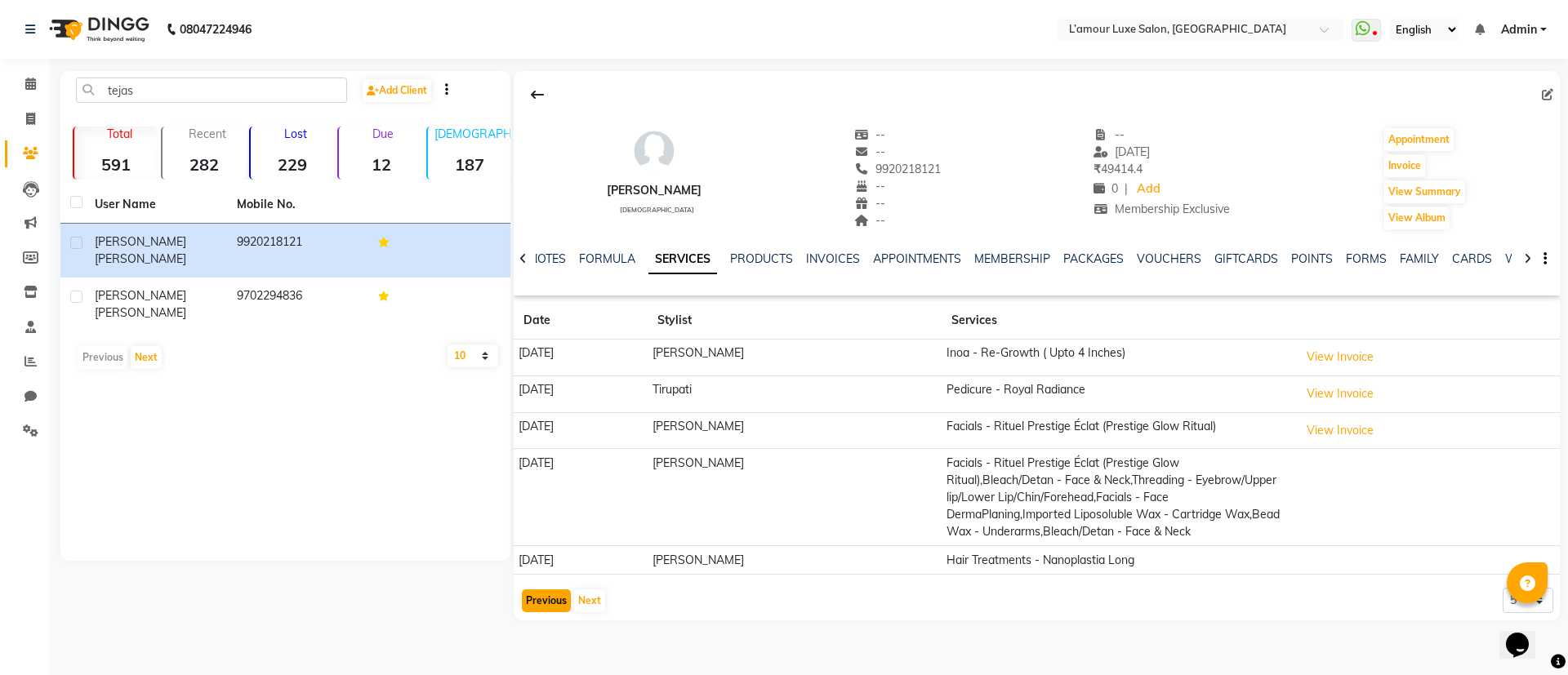
click at [554, 598] on button "Previous" at bounding box center [546, 600] width 49 height 23
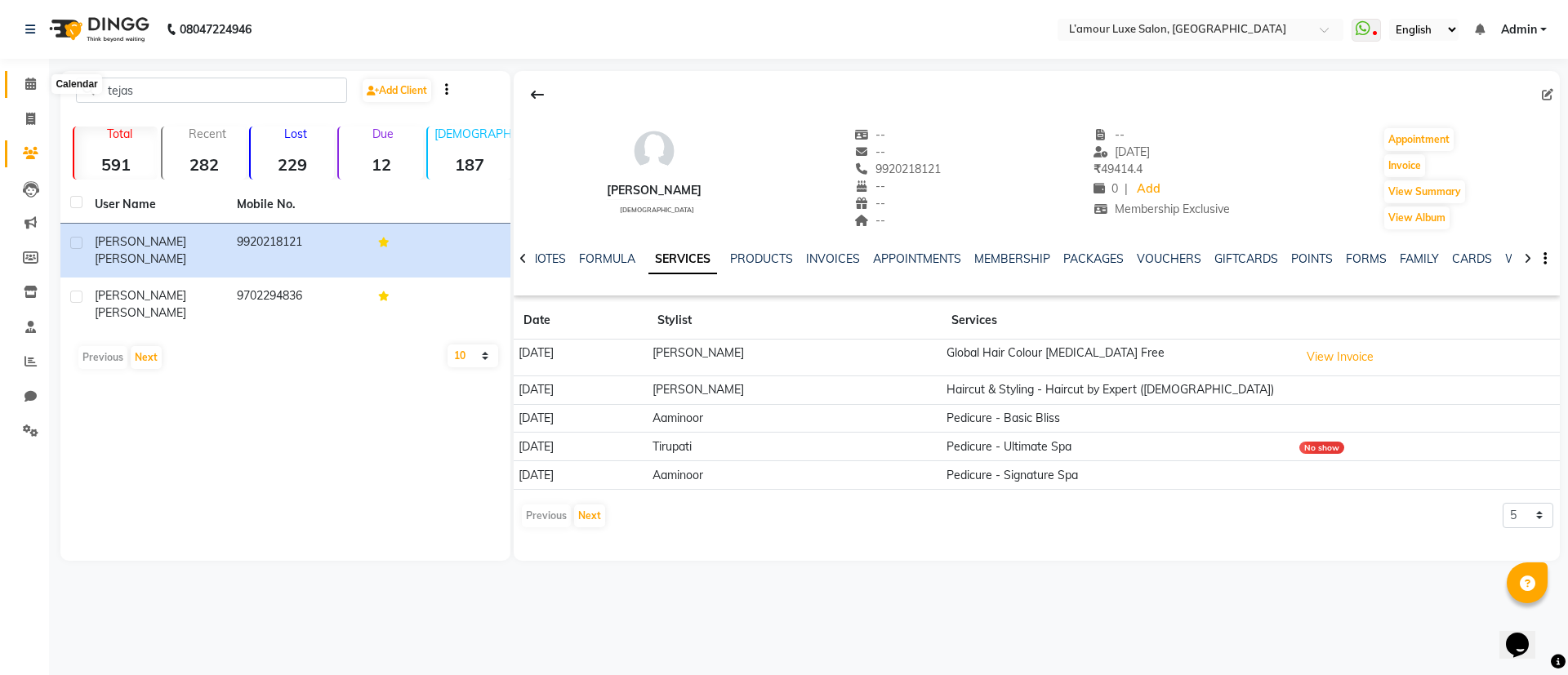
click at [26, 86] on icon at bounding box center [31, 83] width 11 height 12
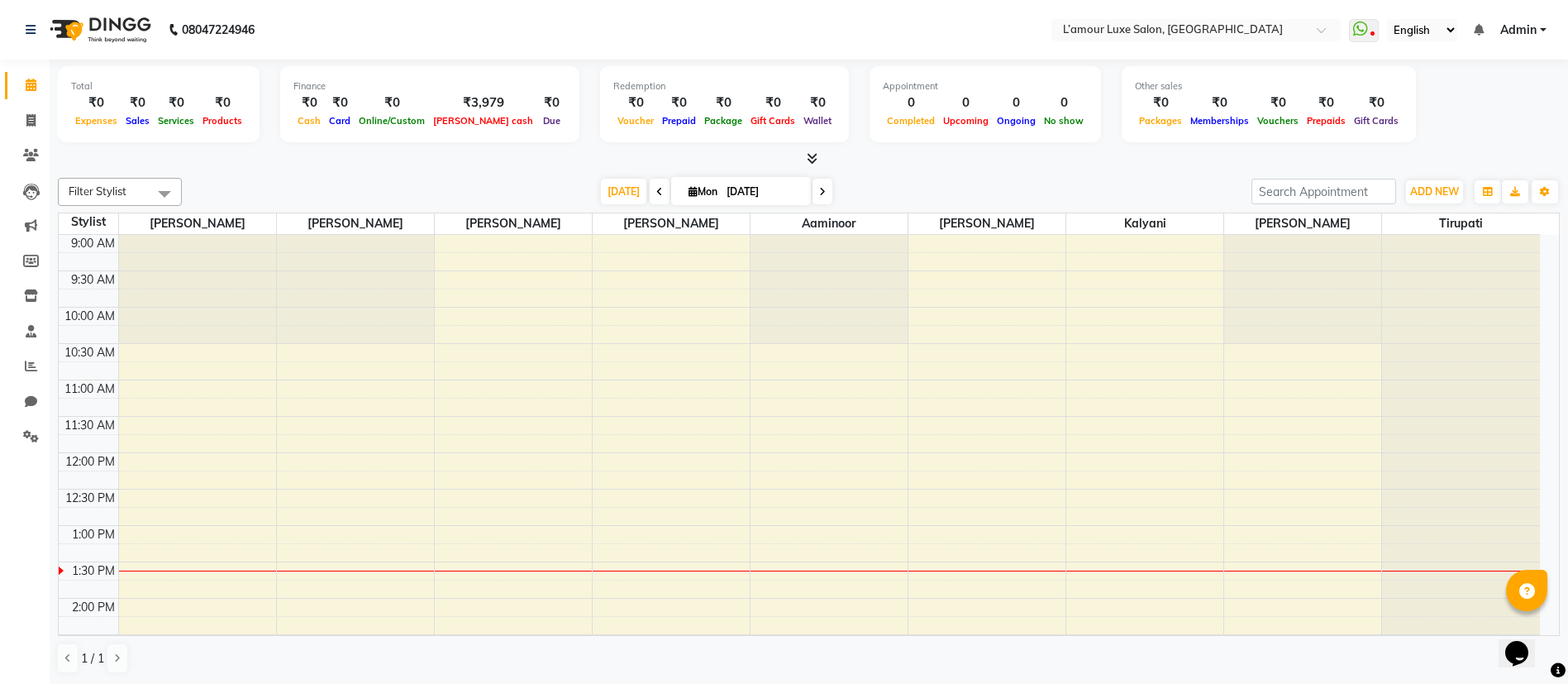
click at [803, 150] on span at bounding box center [809, 159] width 18 height 18
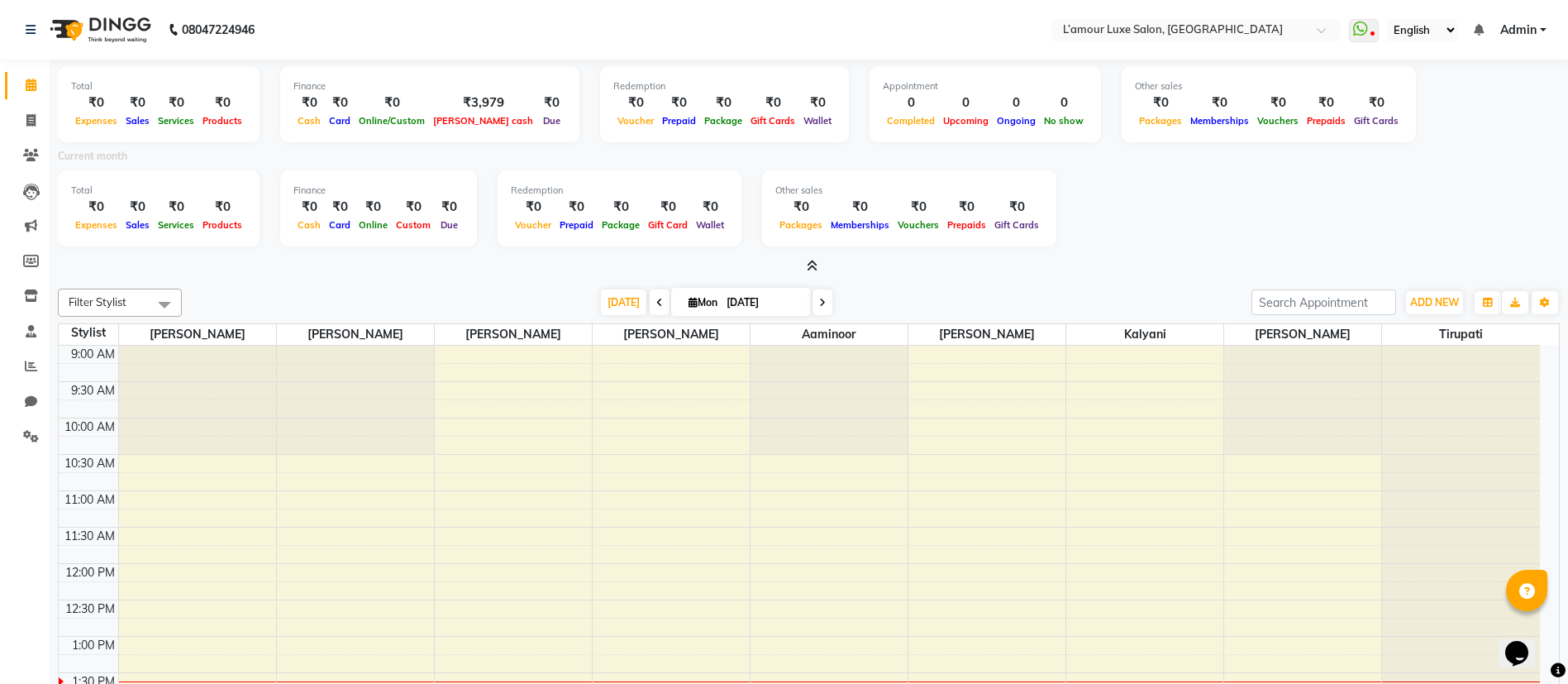
click at [813, 260] on icon at bounding box center [813, 265] width 11 height 12
